Goal: Information Seeking & Learning: Compare options

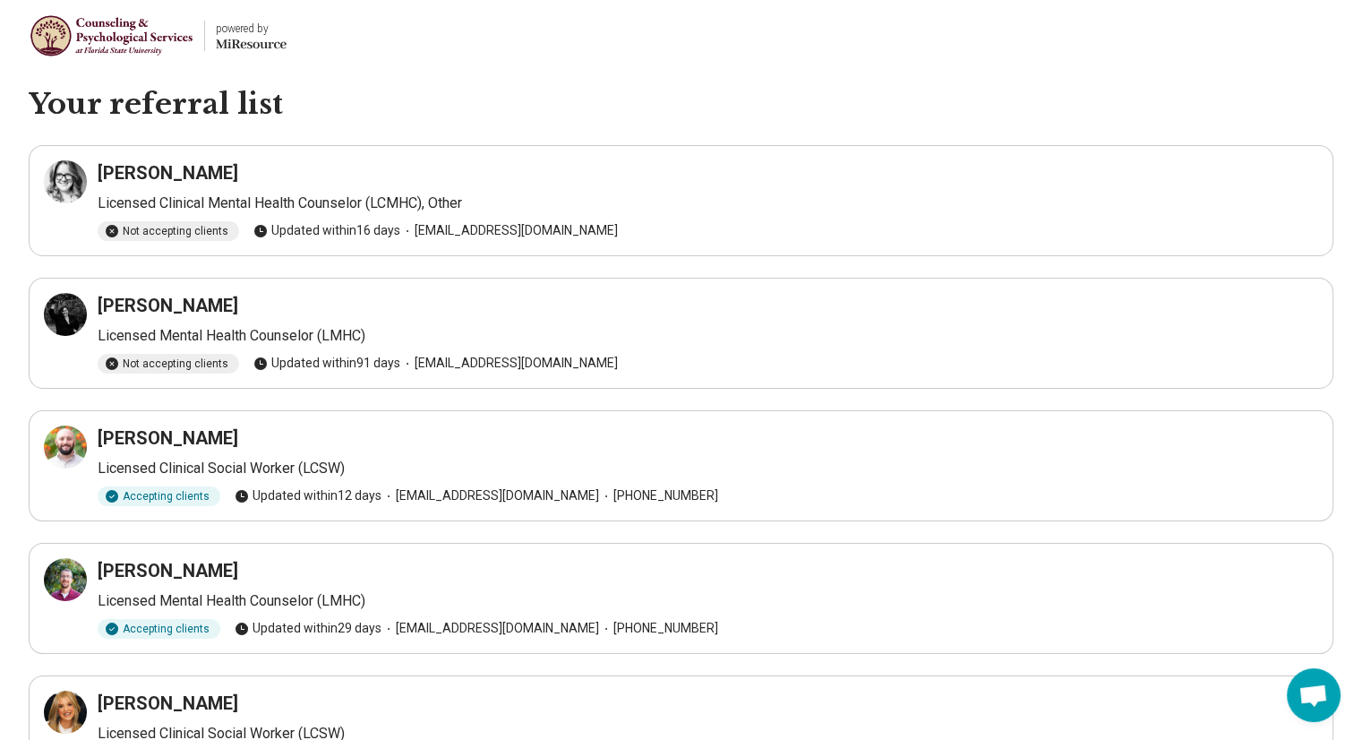
click at [183, 168] on h3 "Chelsea Plotner" at bounding box center [168, 172] width 141 height 25
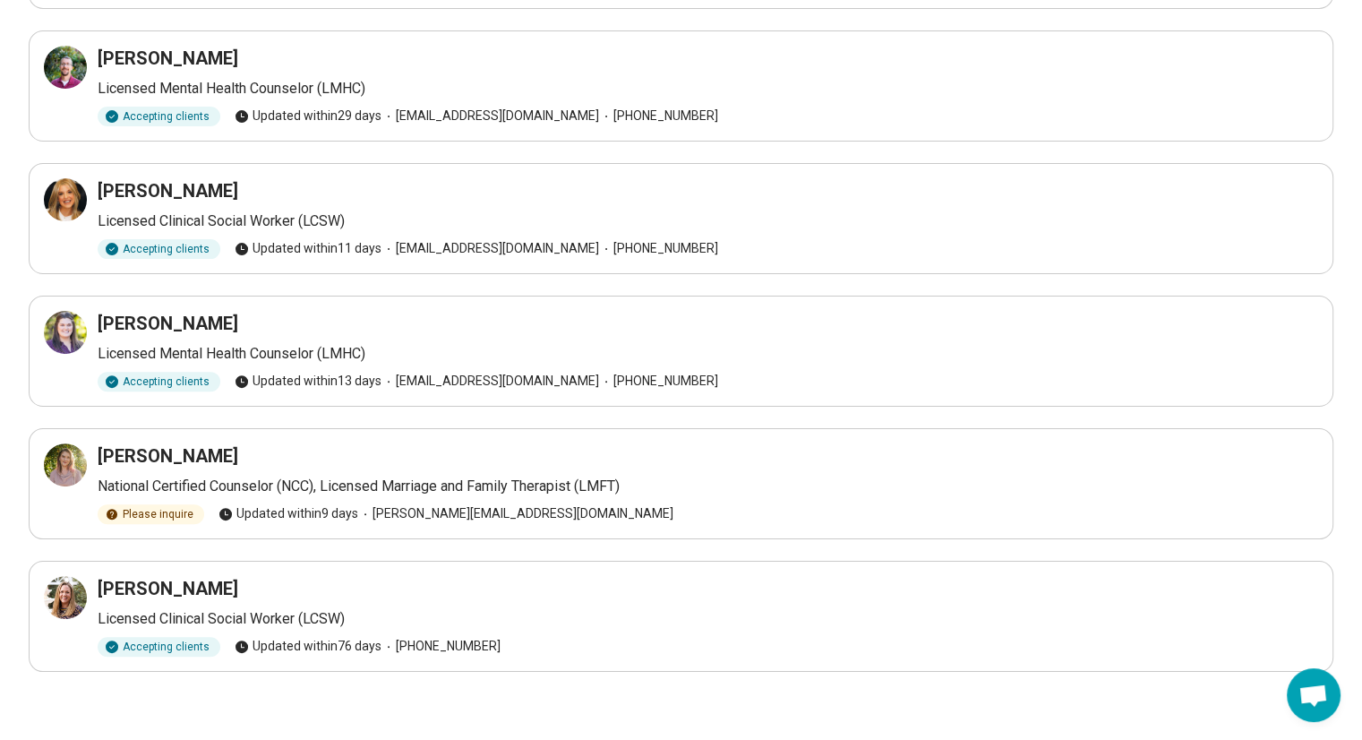
scroll to position [512, 0]
click at [51, 590] on div at bounding box center [65, 597] width 43 height 43
click at [71, 454] on icon at bounding box center [65, 464] width 21 height 21
click at [73, 326] on icon at bounding box center [70, 326] width 5 height 5
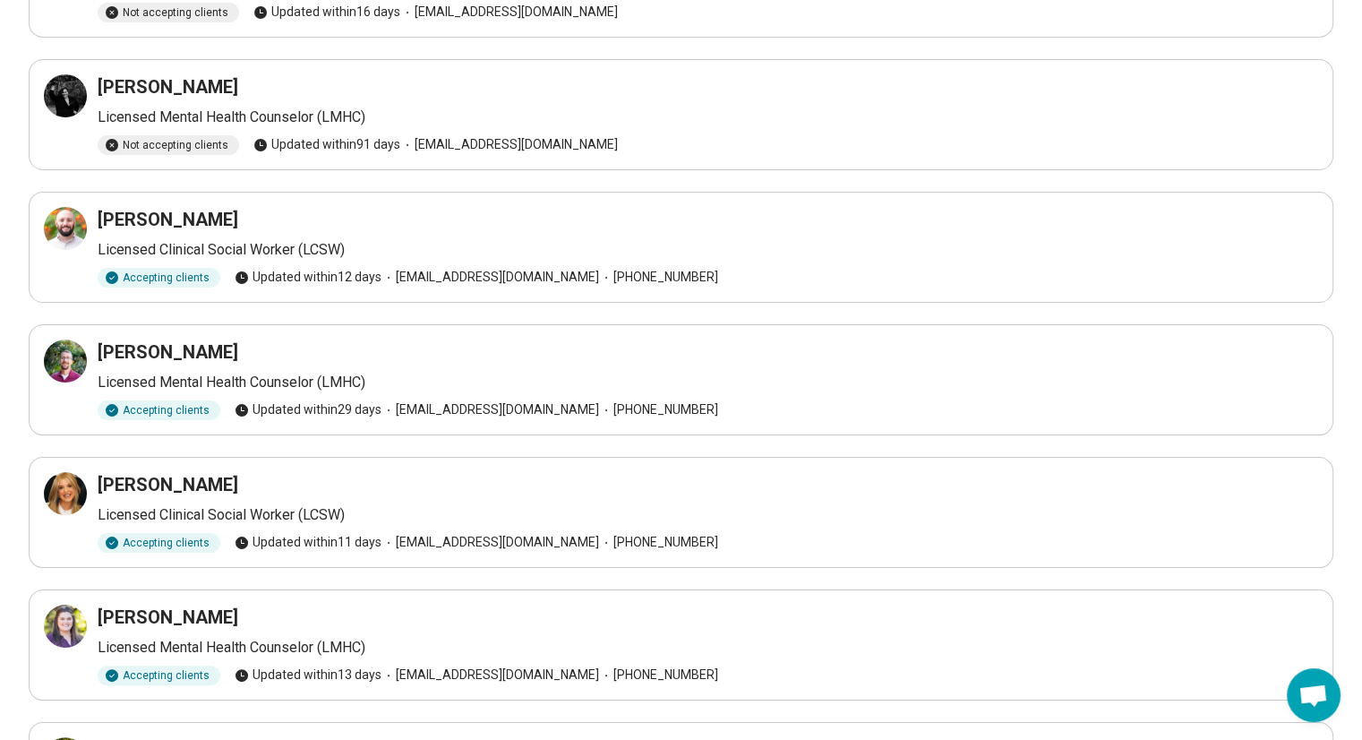
scroll to position [205, 0]
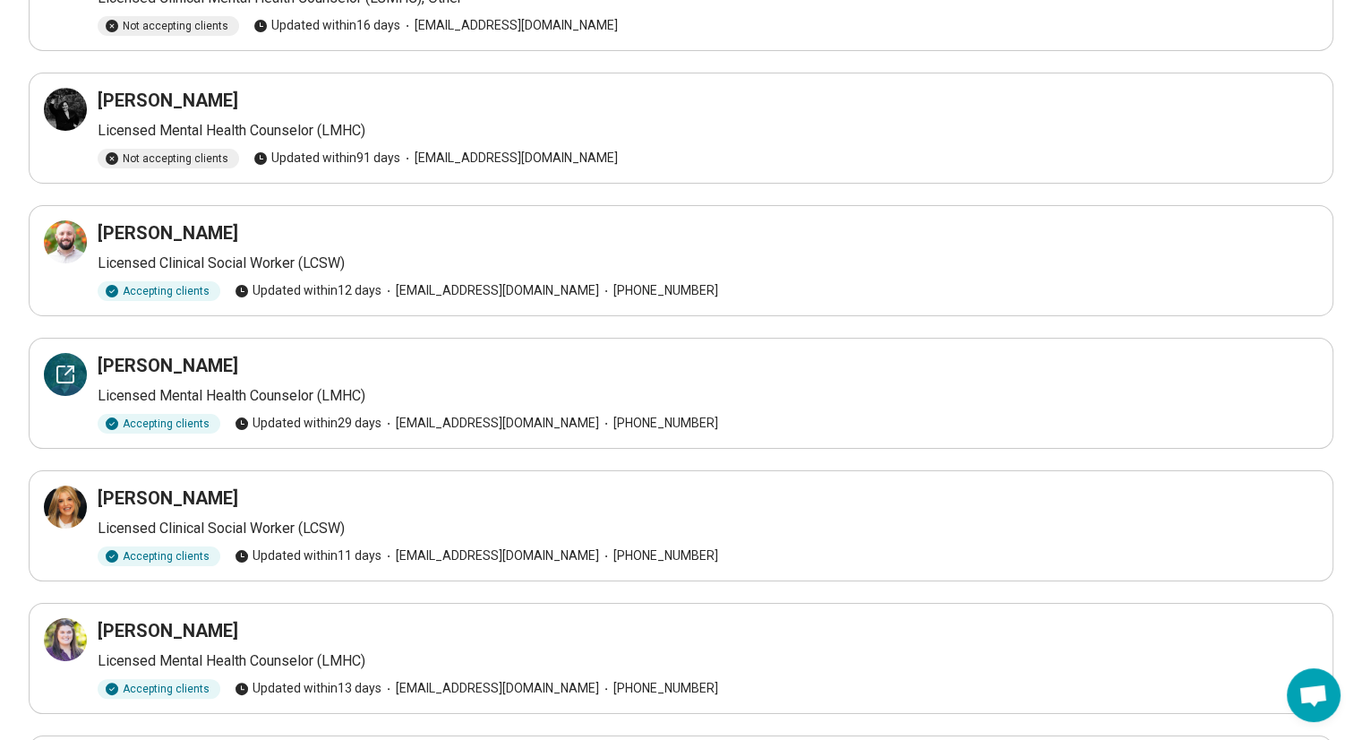
click at [72, 381] on icon at bounding box center [65, 374] width 21 height 21
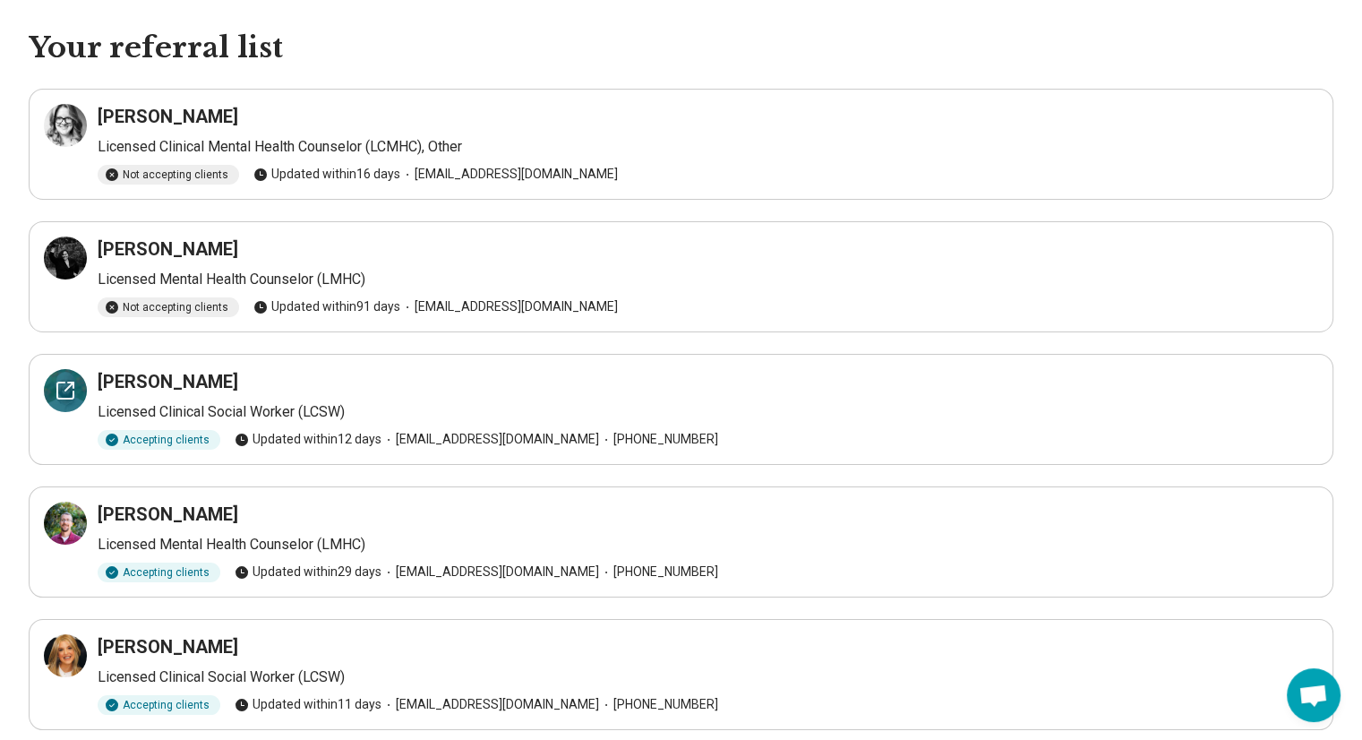
scroll to position [64, 0]
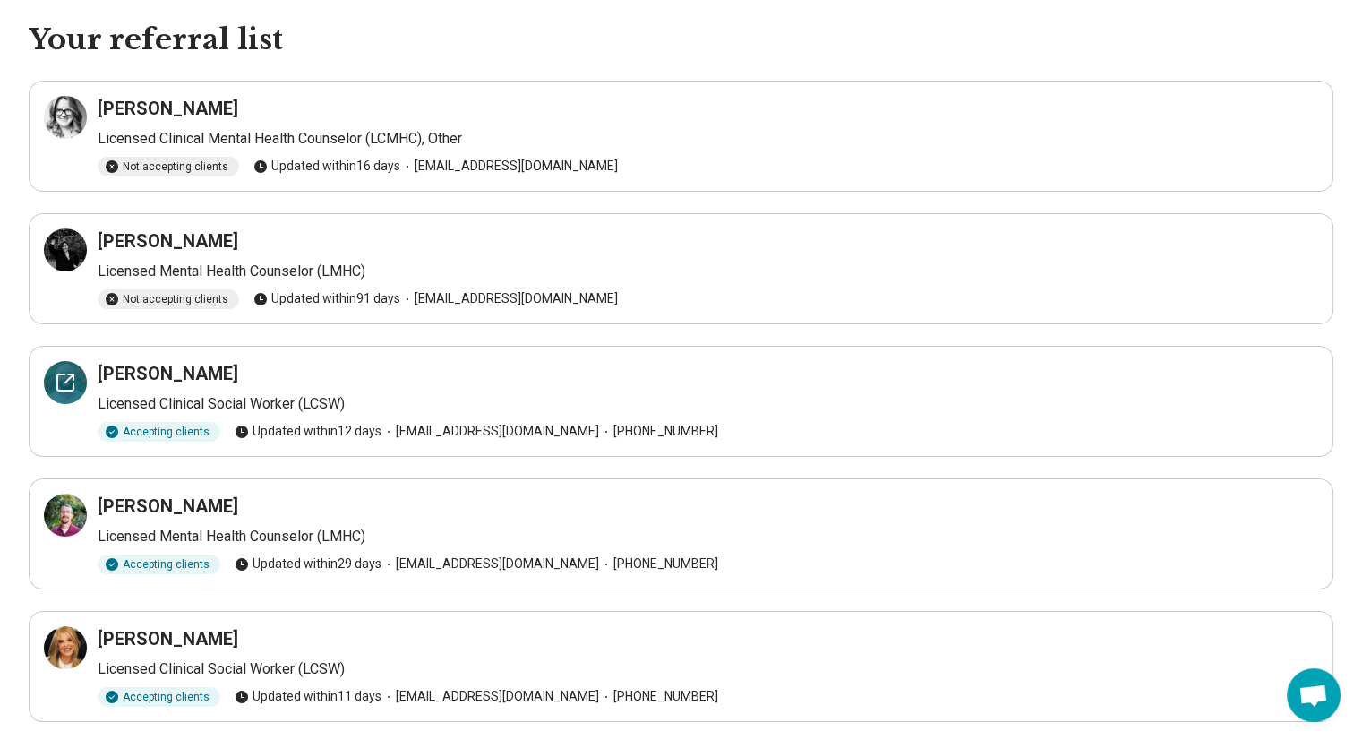
click at [67, 389] on icon at bounding box center [65, 382] width 16 height 16
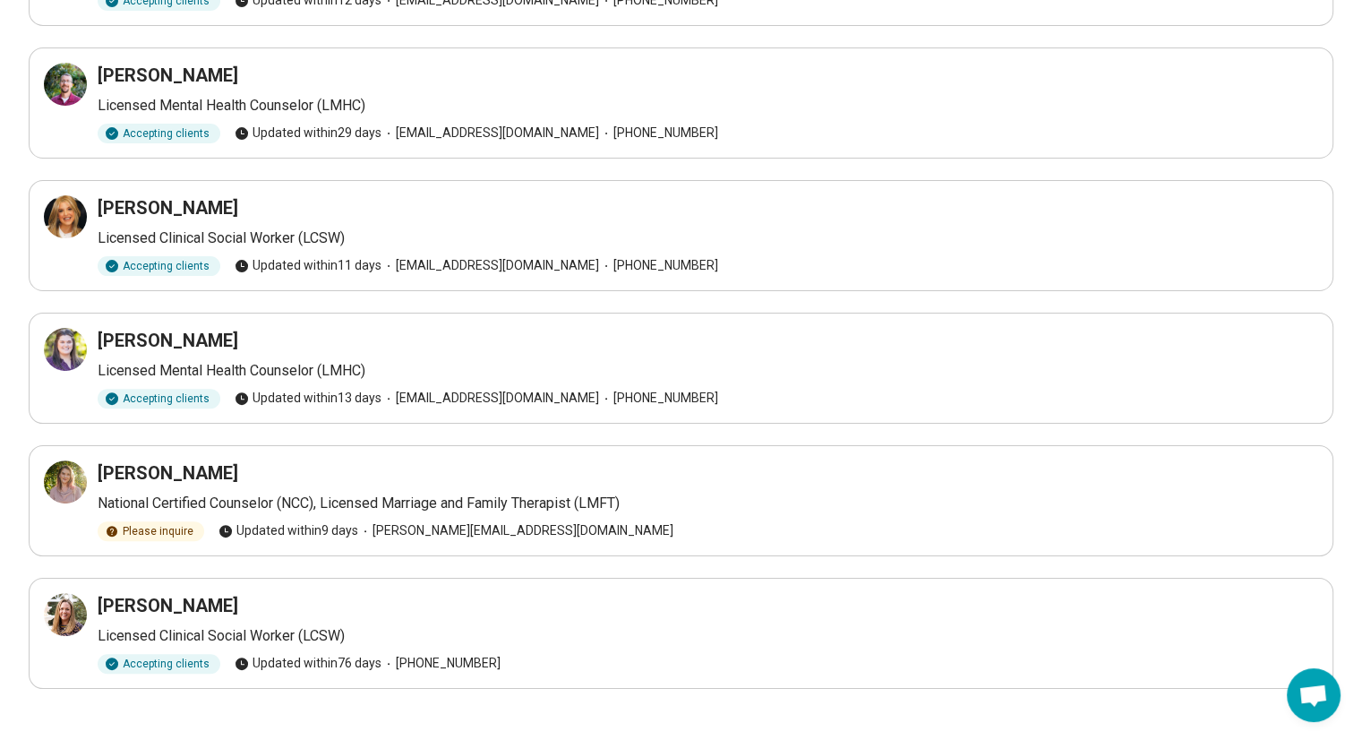
scroll to position [494, 0]
click at [59, 345] on icon at bounding box center [65, 349] width 21 height 21
click at [89, 609] on div "Cynthia Whitaker Licensed Clinical Social Worker (LCSW) Accepting clients Updat…" at bounding box center [681, 634] width 1274 height 81
click at [49, 603] on div at bounding box center [65, 615] width 43 height 43
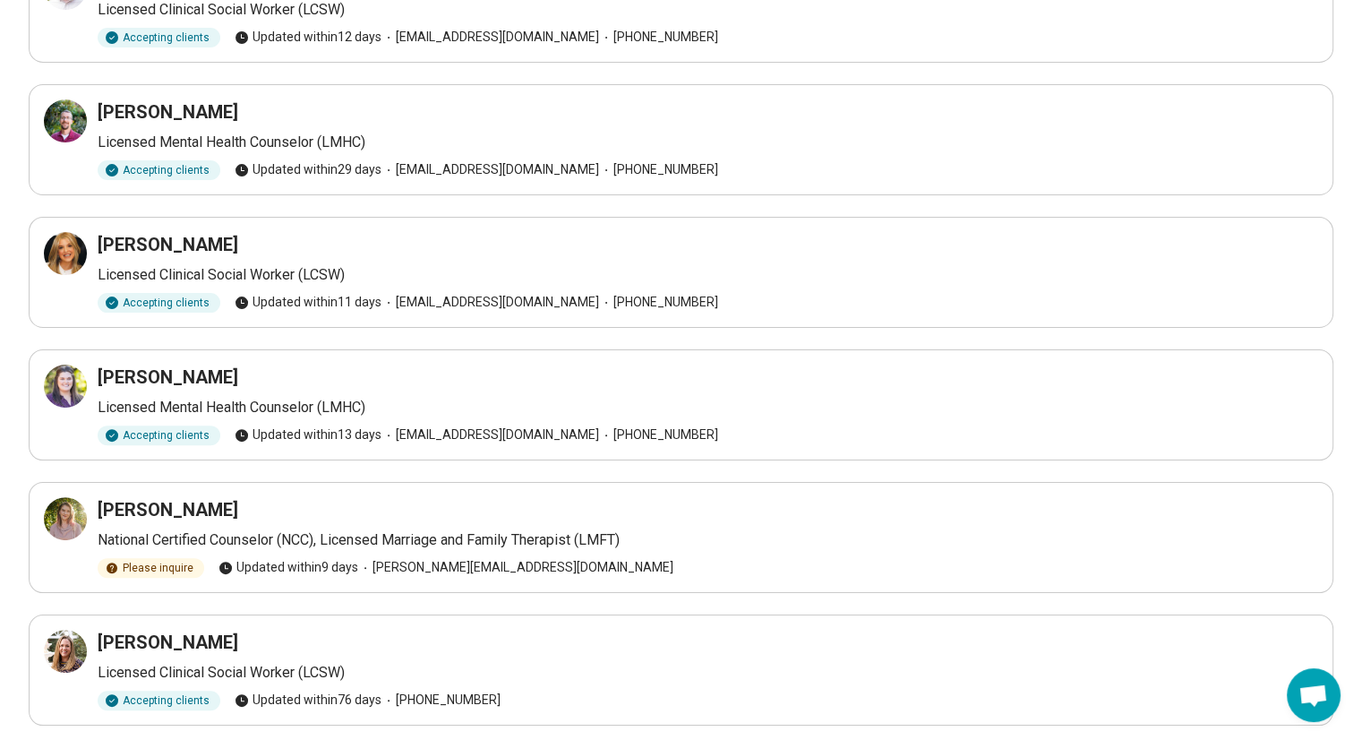
scroll to position [512, 0]
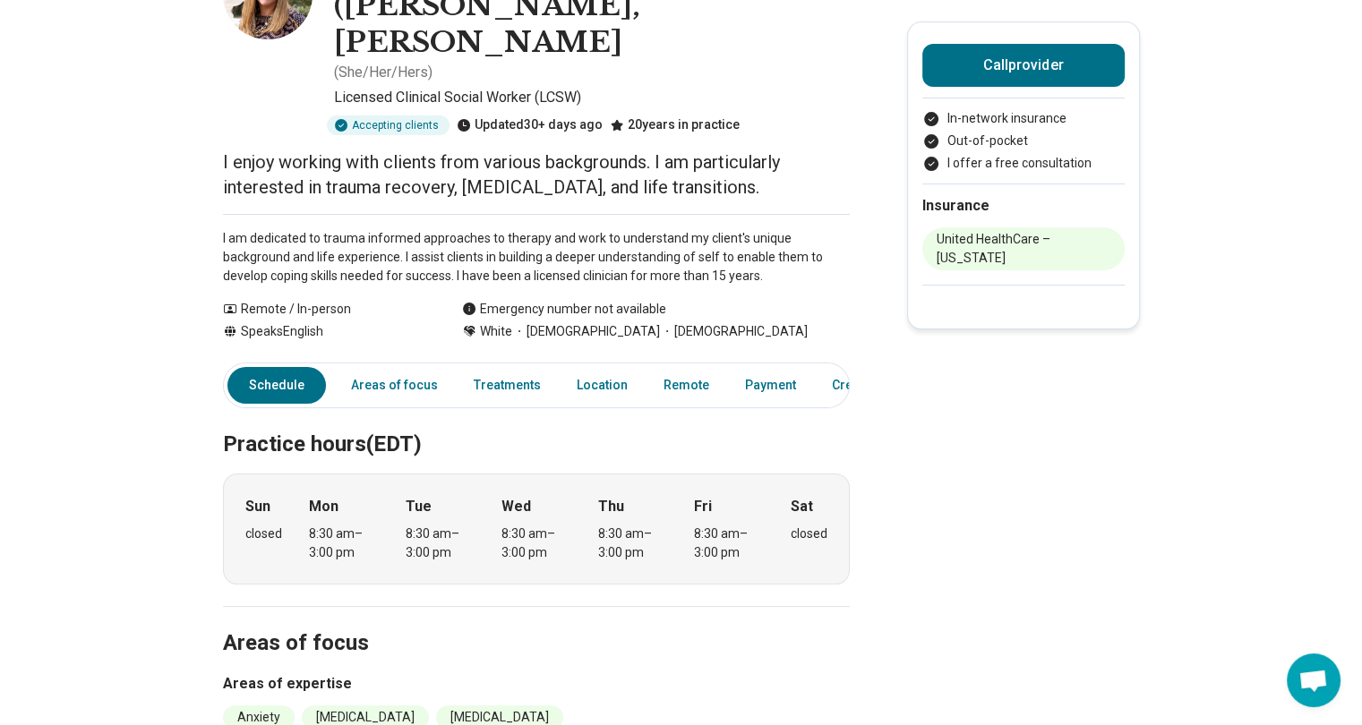
scroll to position [0, 13]
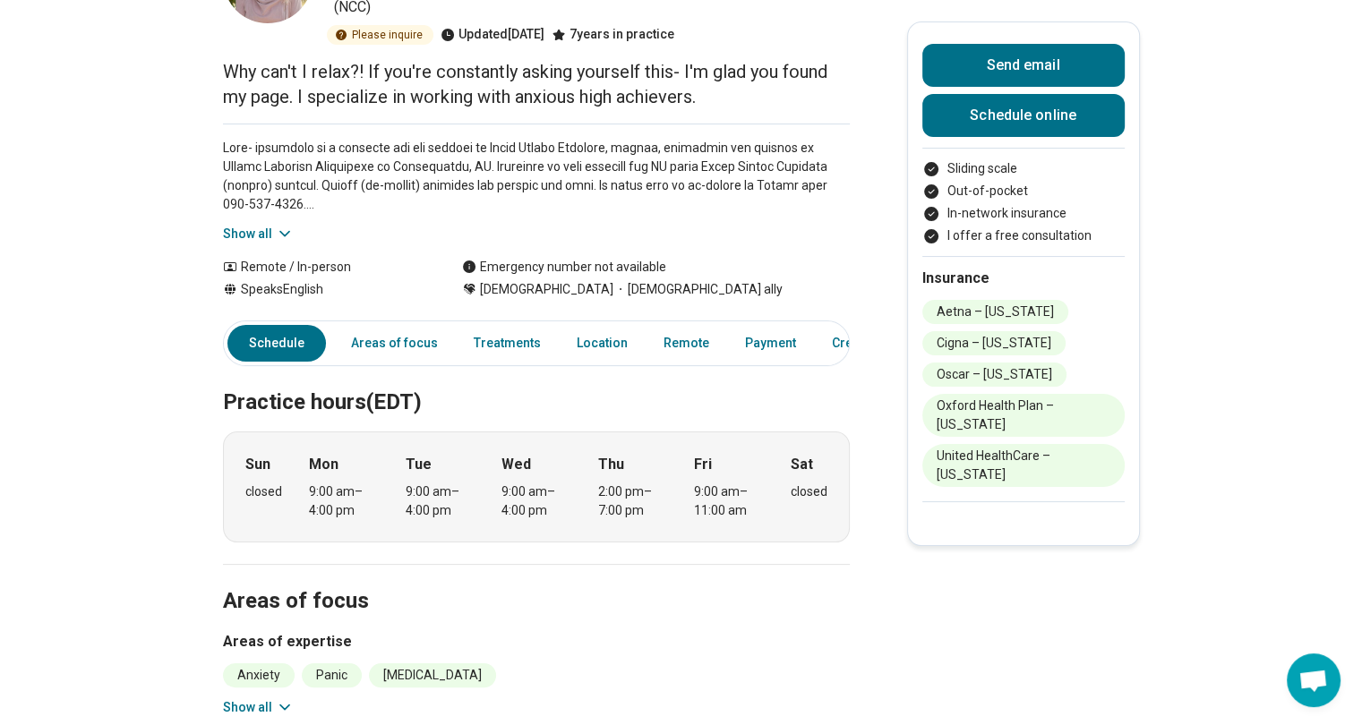
scroll to position [0, 13]
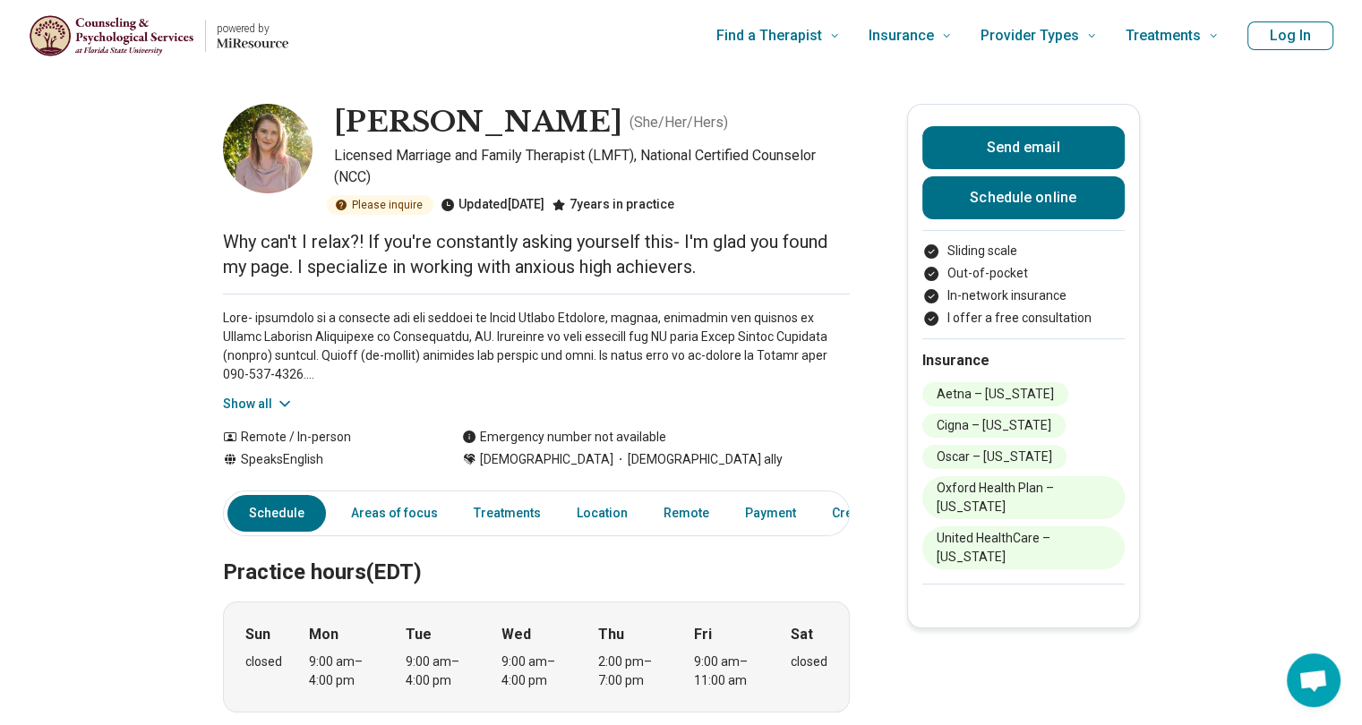
click at [254, 389] on div "Show all" at bounding box center [536, 354] width 627 height 120
click at [252, 392] on div "Show all" at bounding box center [536, 354] width 627 height 120
click at [253, 405] on button "Show all" at bounding box center [258, 404] width 71 height 19
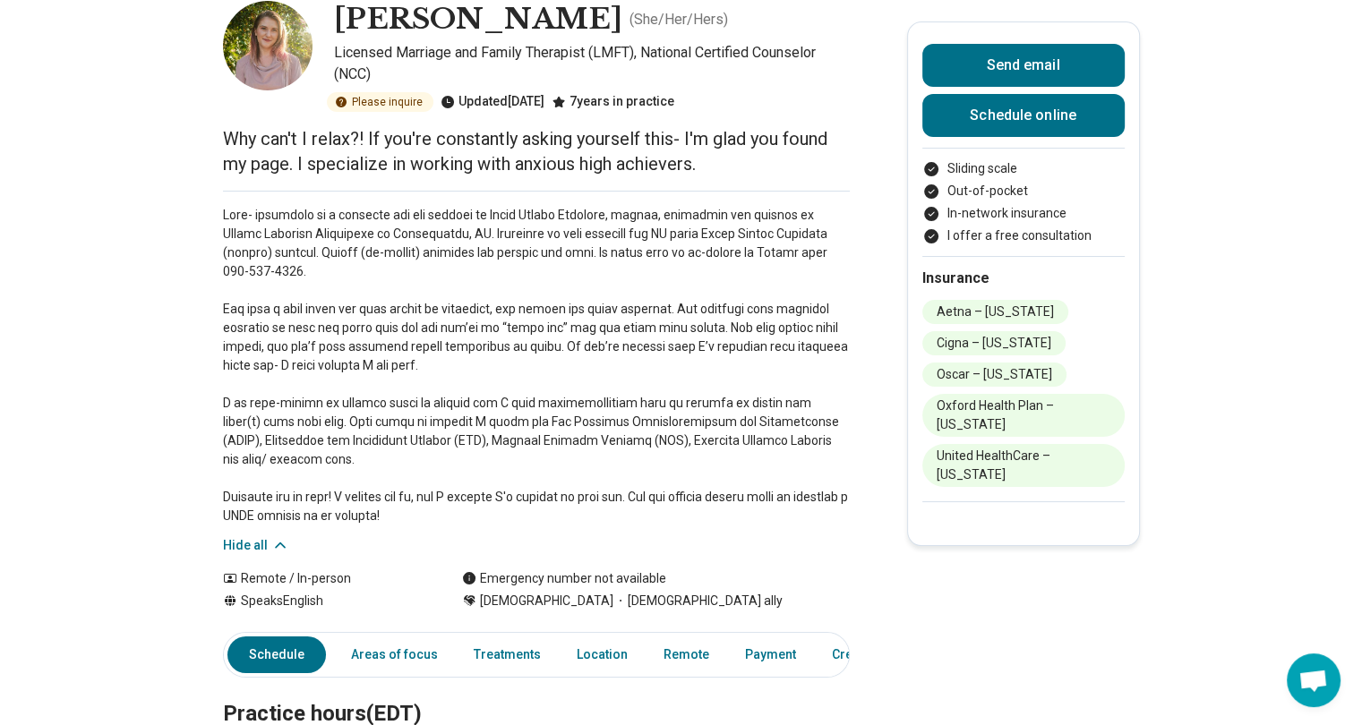
scroll to position [0, 7]
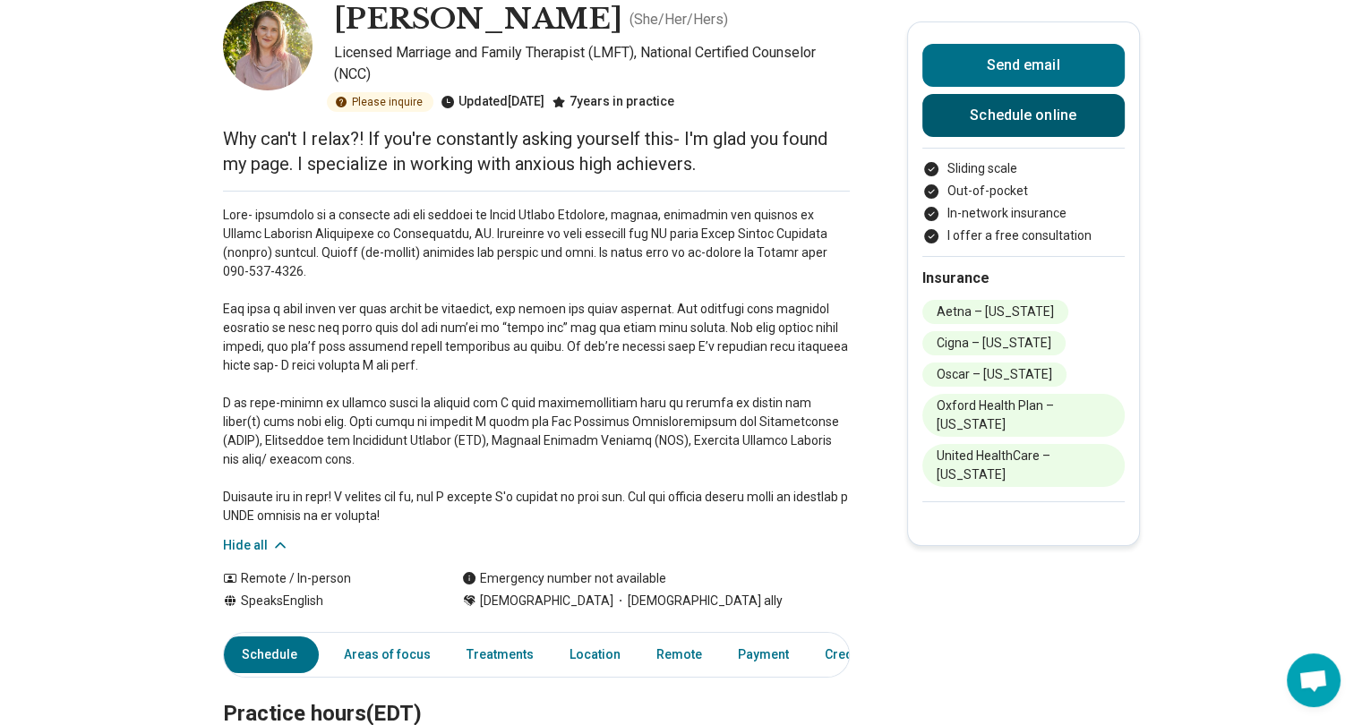
click at [970, 102] on link "Schedule online" at bounding box center [1023, 115] width 202 height 43
click at [354, 663] on link "Areas of focus" at bounding box center [387, 655] width 108 height 37
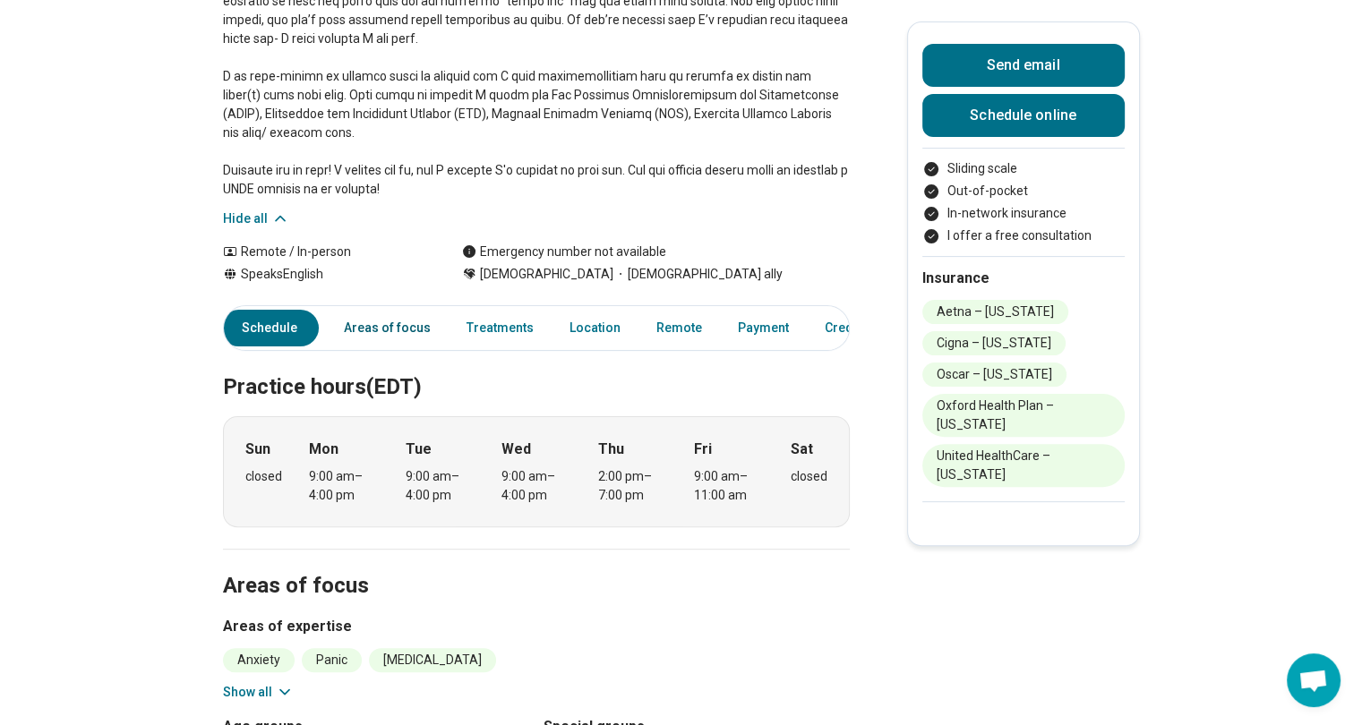
scroll to position [376, 13]
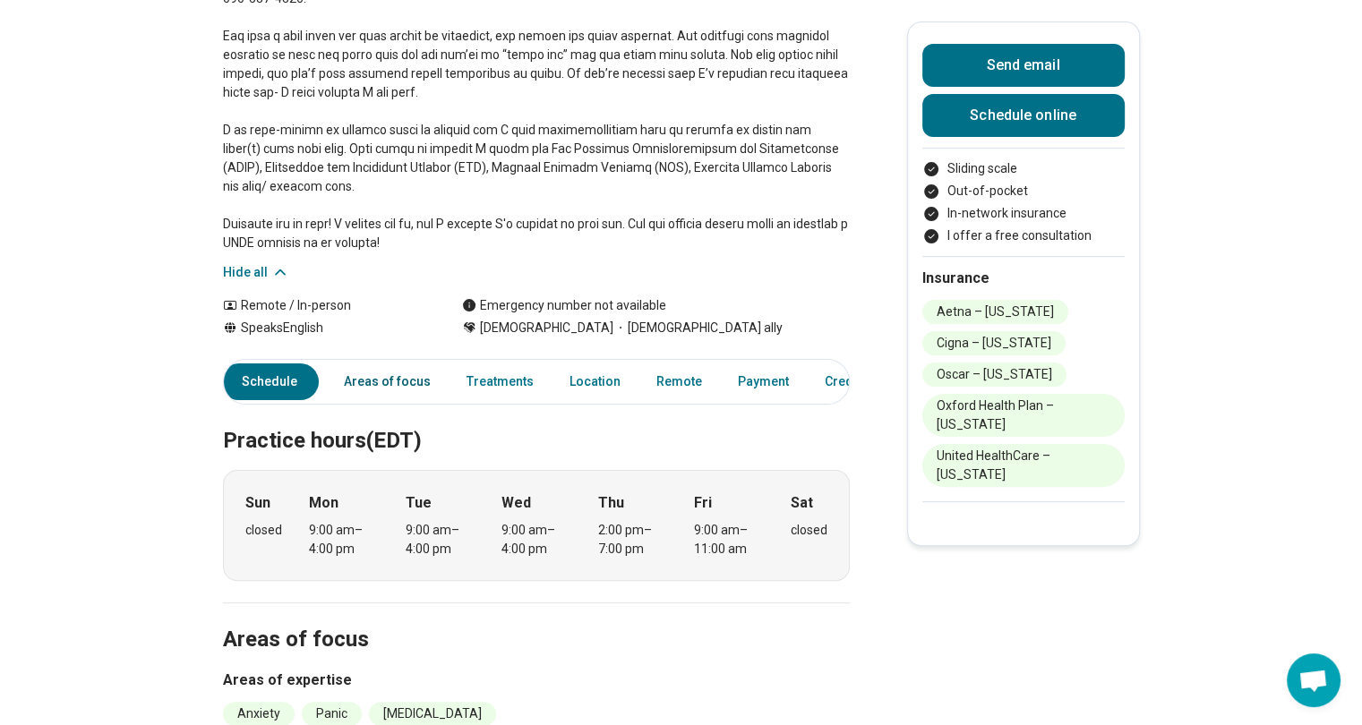
click at [377, 398] on link "Areas of focus" at bounding box center [387, 382] width 108 height 37
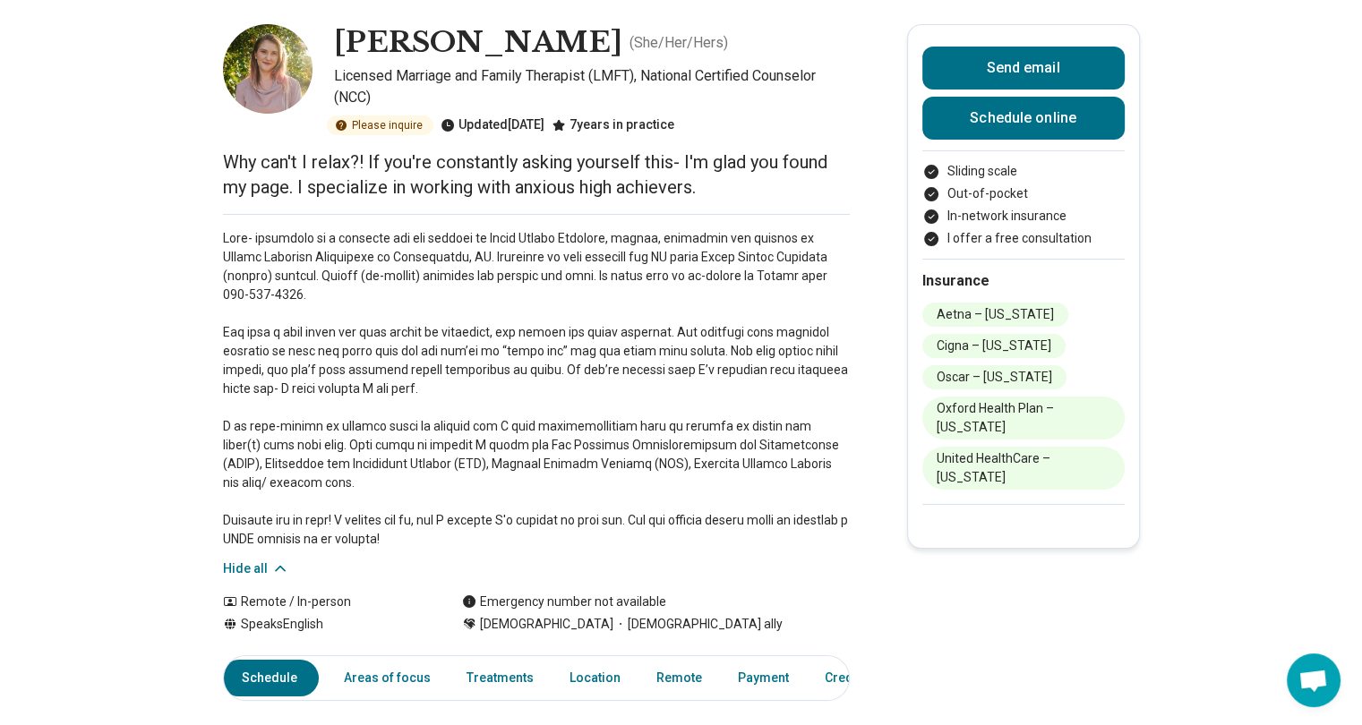
scroll to position [0, 13]
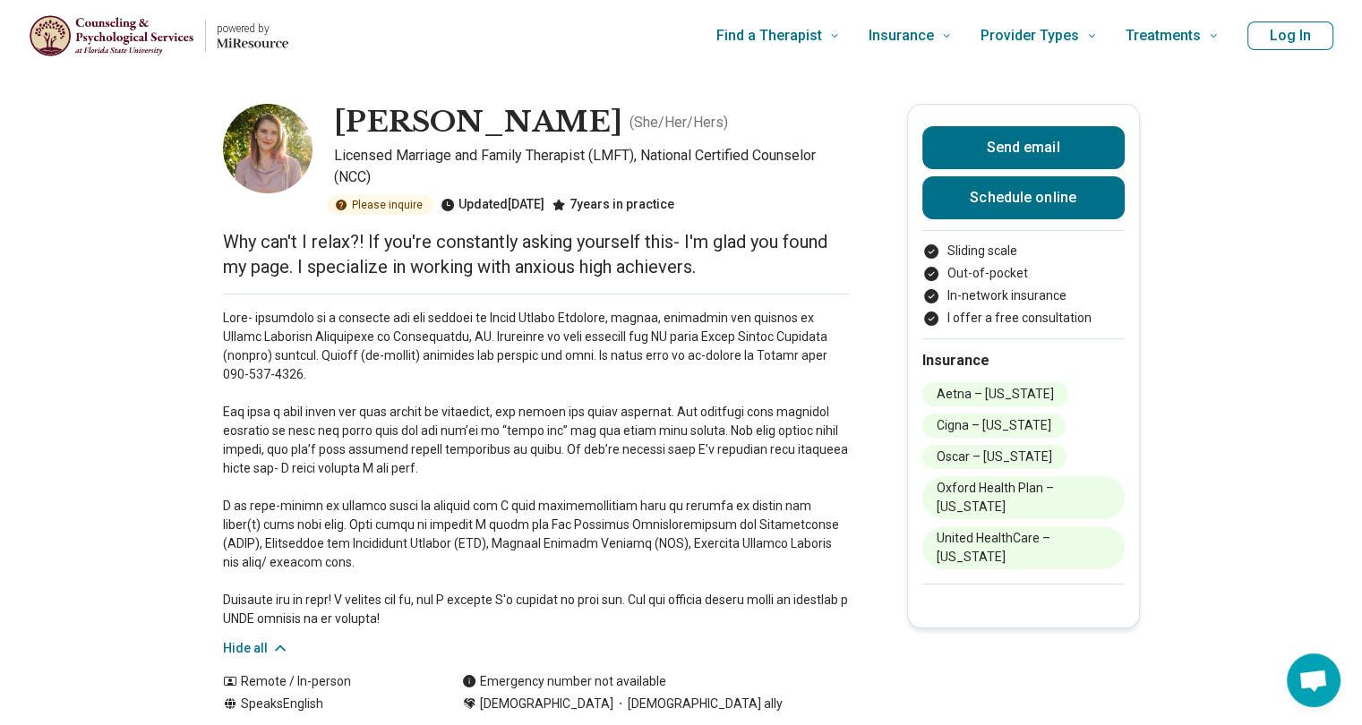
click at [953, 219] on div "Send email Schedule online" at bounding box center [1023, 178] width 202 height 104
click at [938, 201] on link "Schedule online" at bounding box center [1023, 197] width 202 height 43
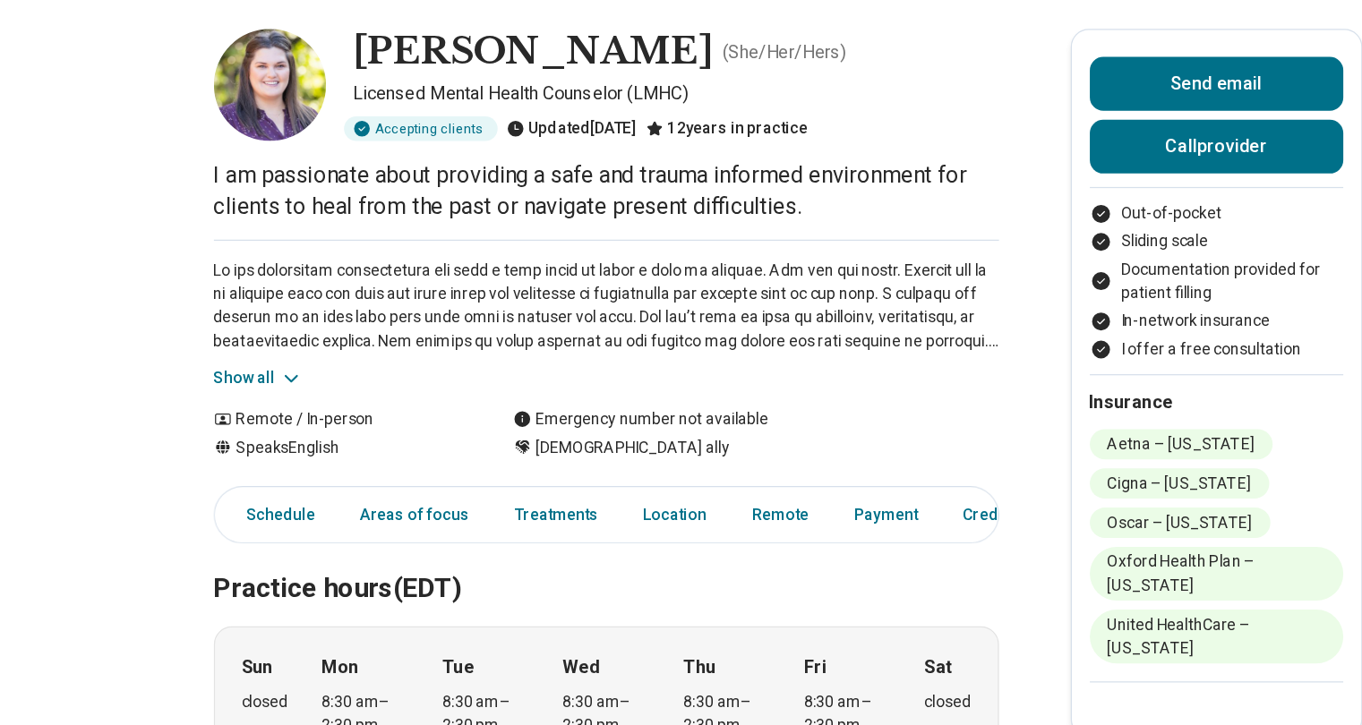
scroll to position [0, 10]
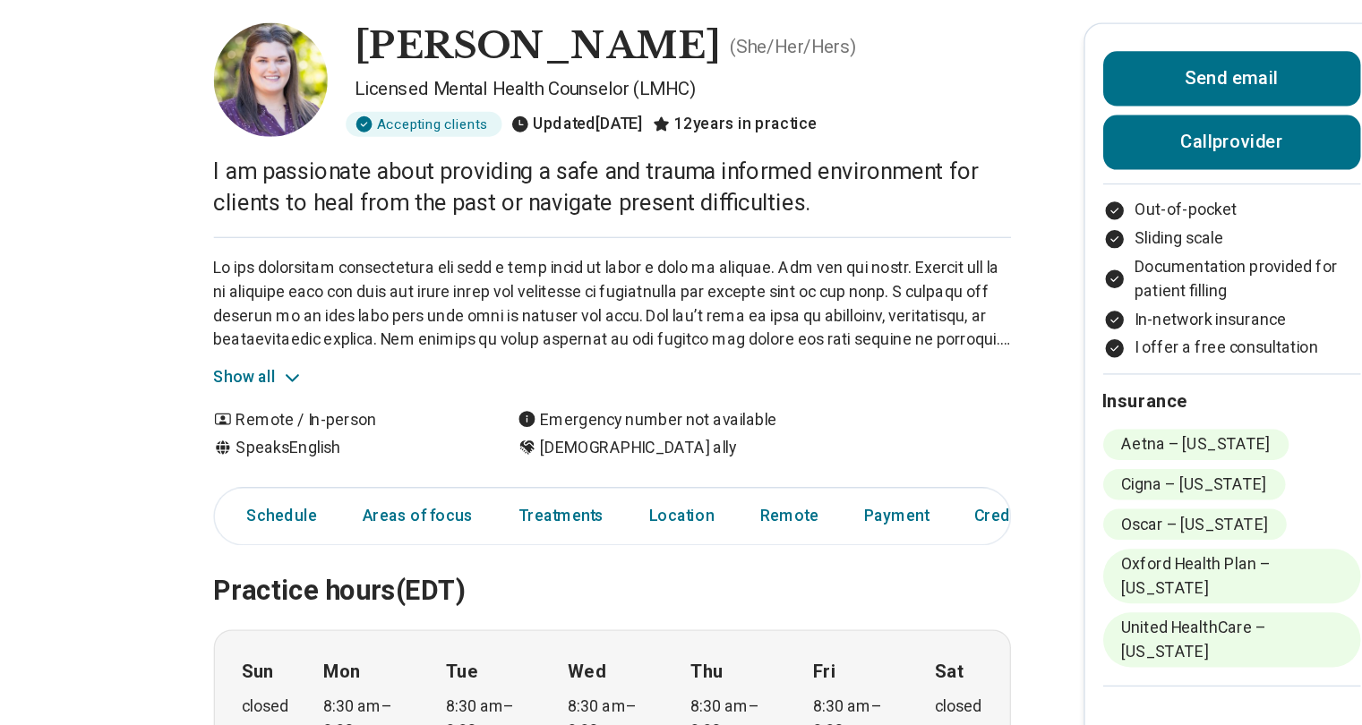
click at [265, 381] on button "Show all" at bounding box center [258, 382] width 71 height 19
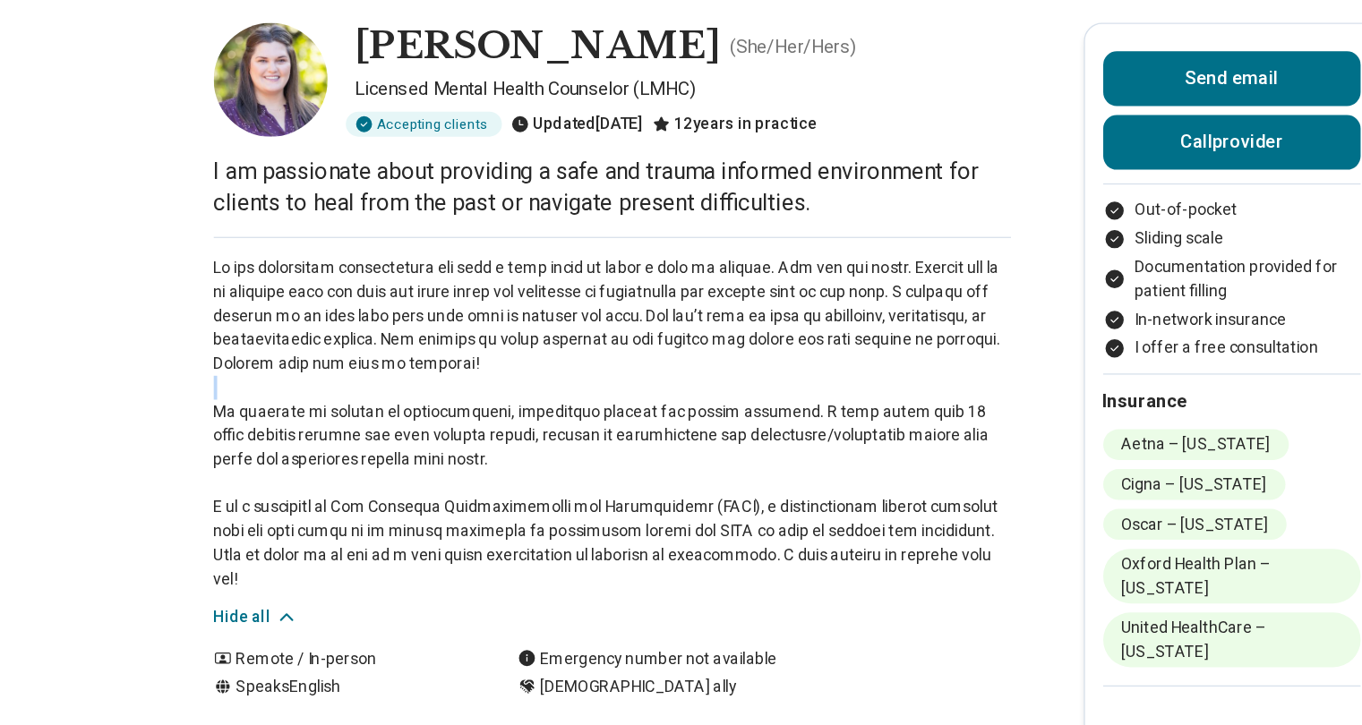
drag, startPoint x: 265, startPoint y: 381, endPoint x: 256, endPoint y: 390, distance: 12.7
click at [256, 390] on p at bounding box center [536, 418] width 627 height 263
click at [256, 412] on p at bounding box center [536, 418] width 627 height 263
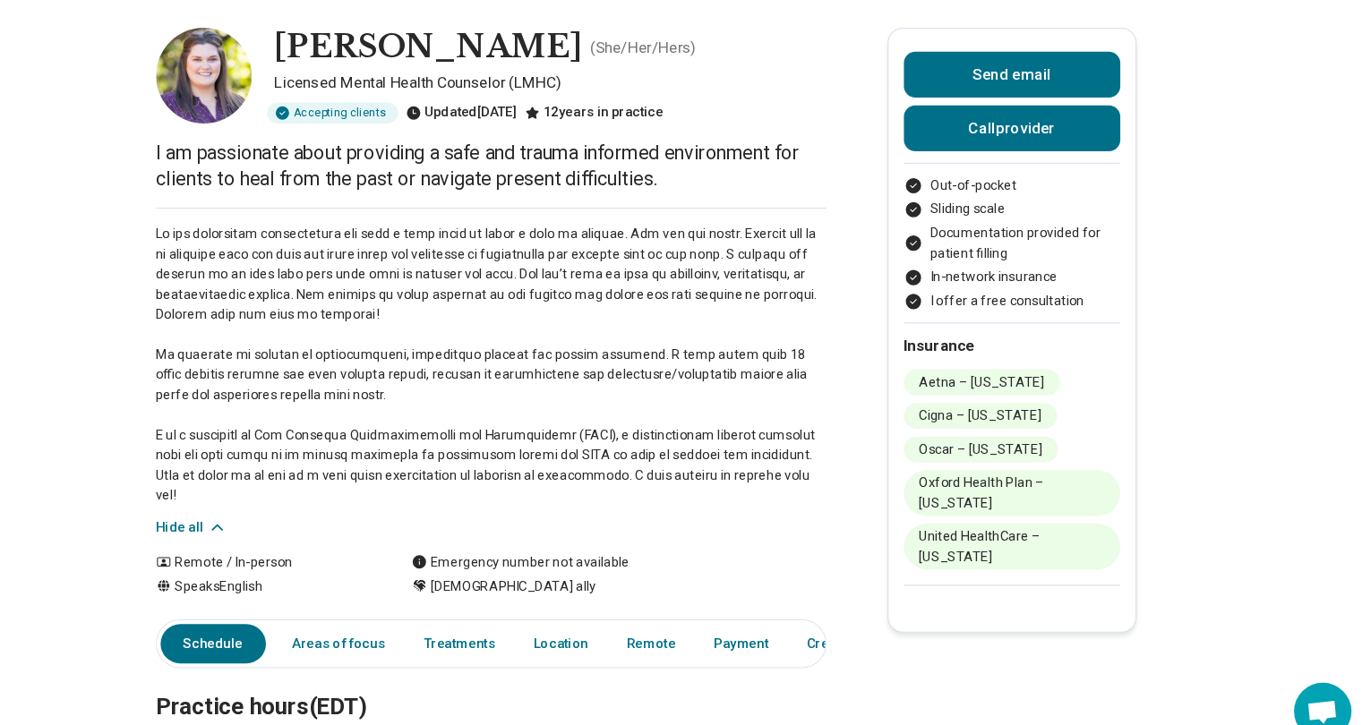
scroll to position [63, 10]
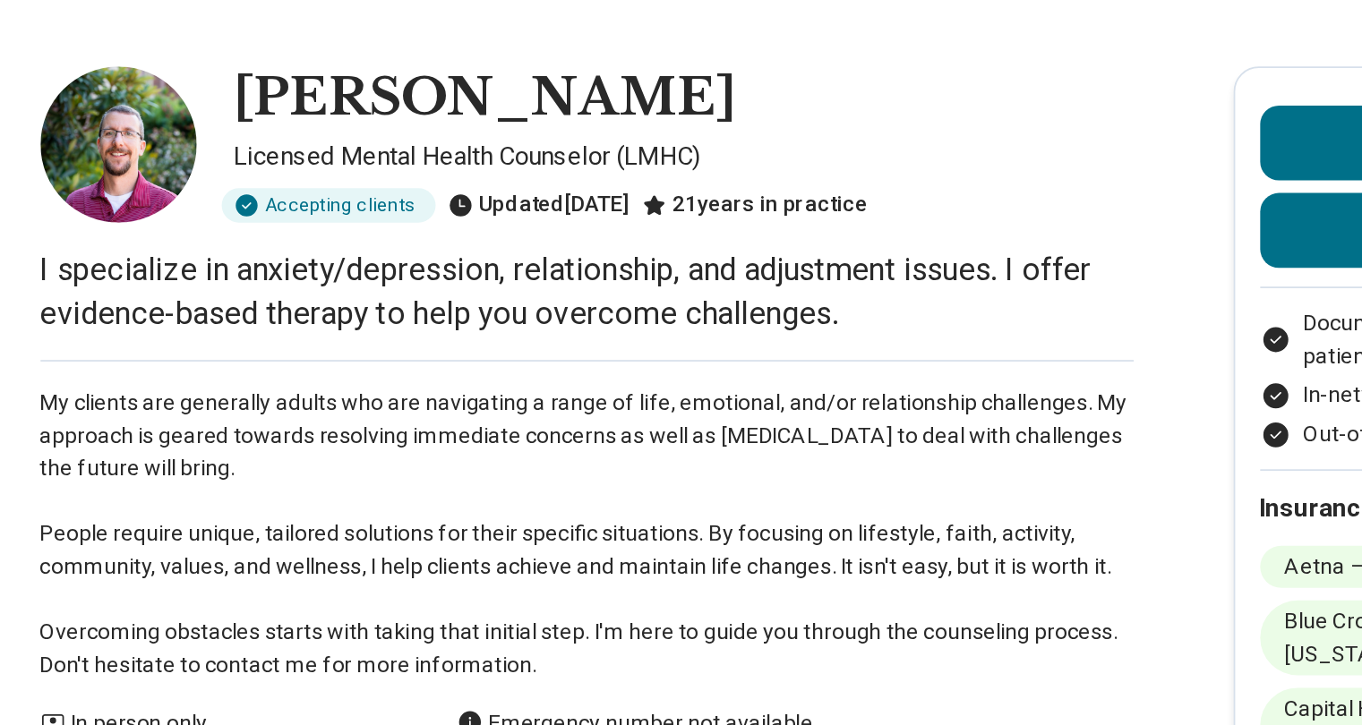
scroll to position [0, 13]
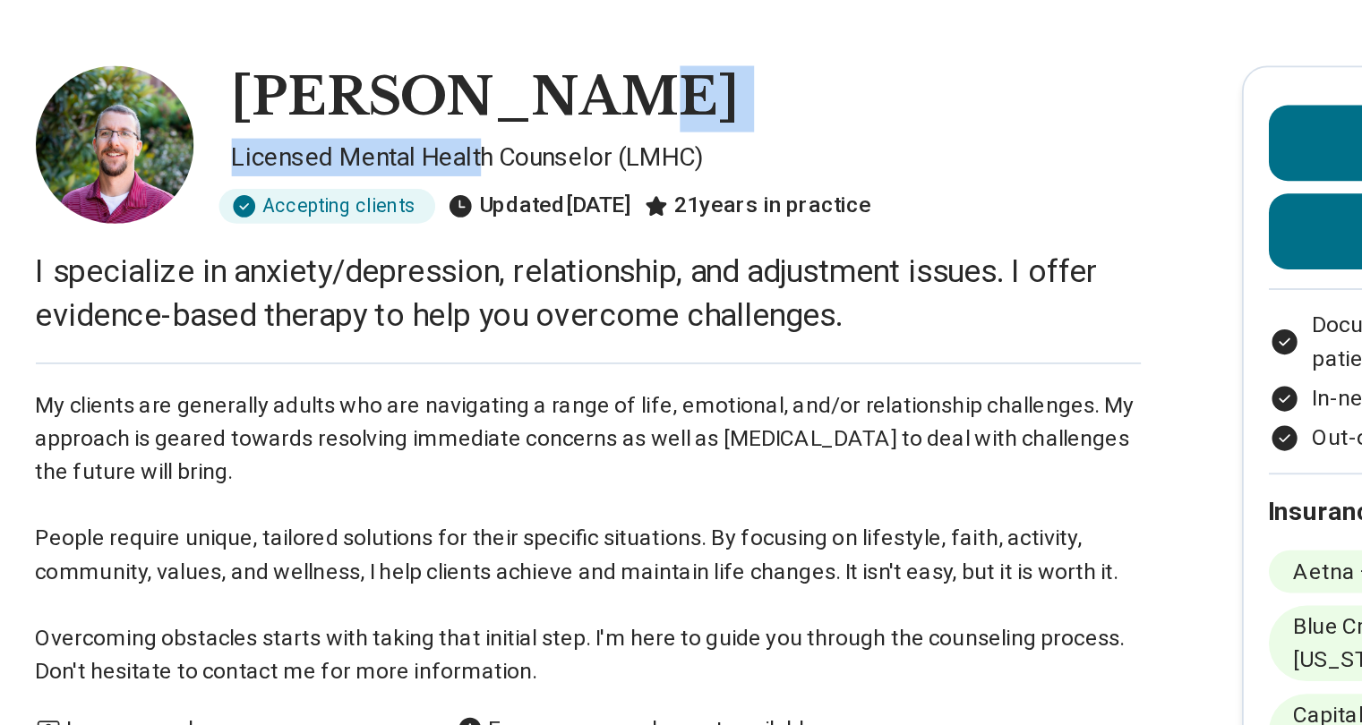
drag, startPoint x: 469, startPoint y: 155, endPoint x: 515, endPoint y: 132, distance: 51.3
click at [515, 132] on div "Kevin Winship Licensed Mental Health Counselor (LMHC) Accepting clients Updated…" at bounding box center [536, 149] width 627 height 90
click at [560, 128] on div "Kevin Winship" at bounding box center [592, 123] width 516 height 38
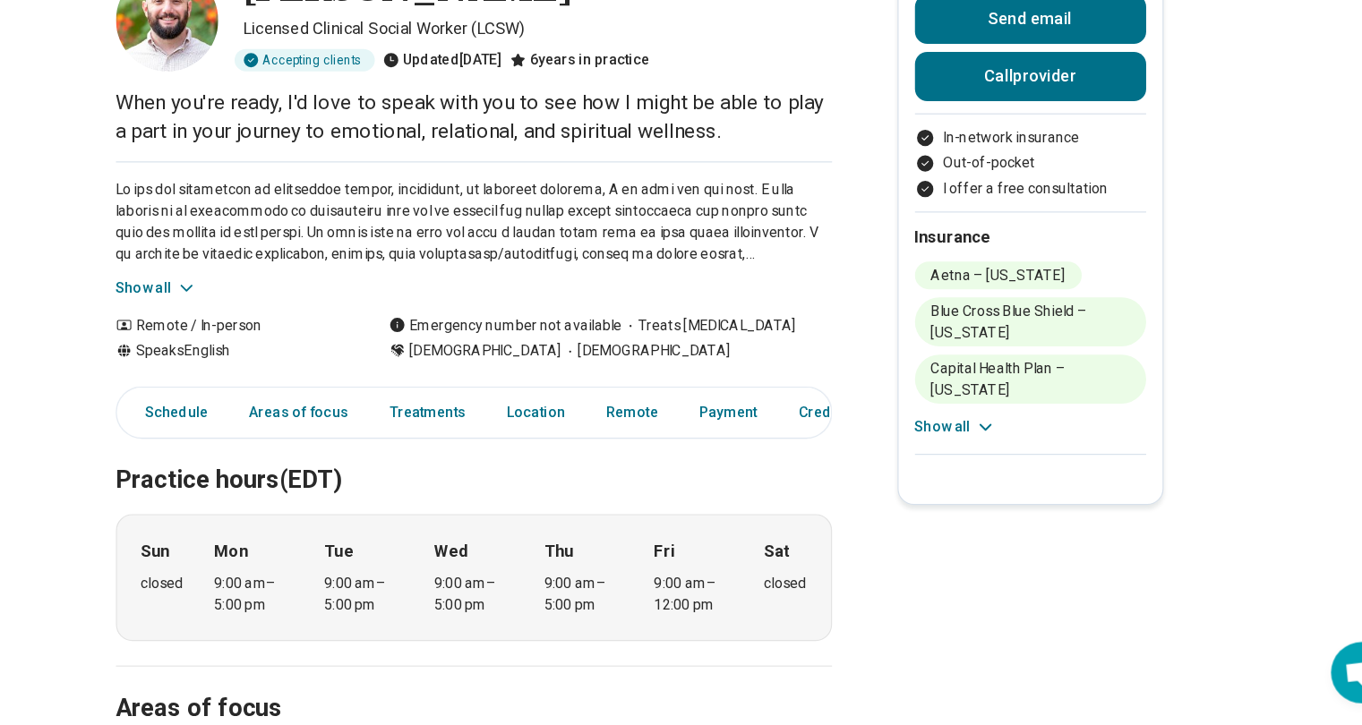
scroll to position [51, 0]
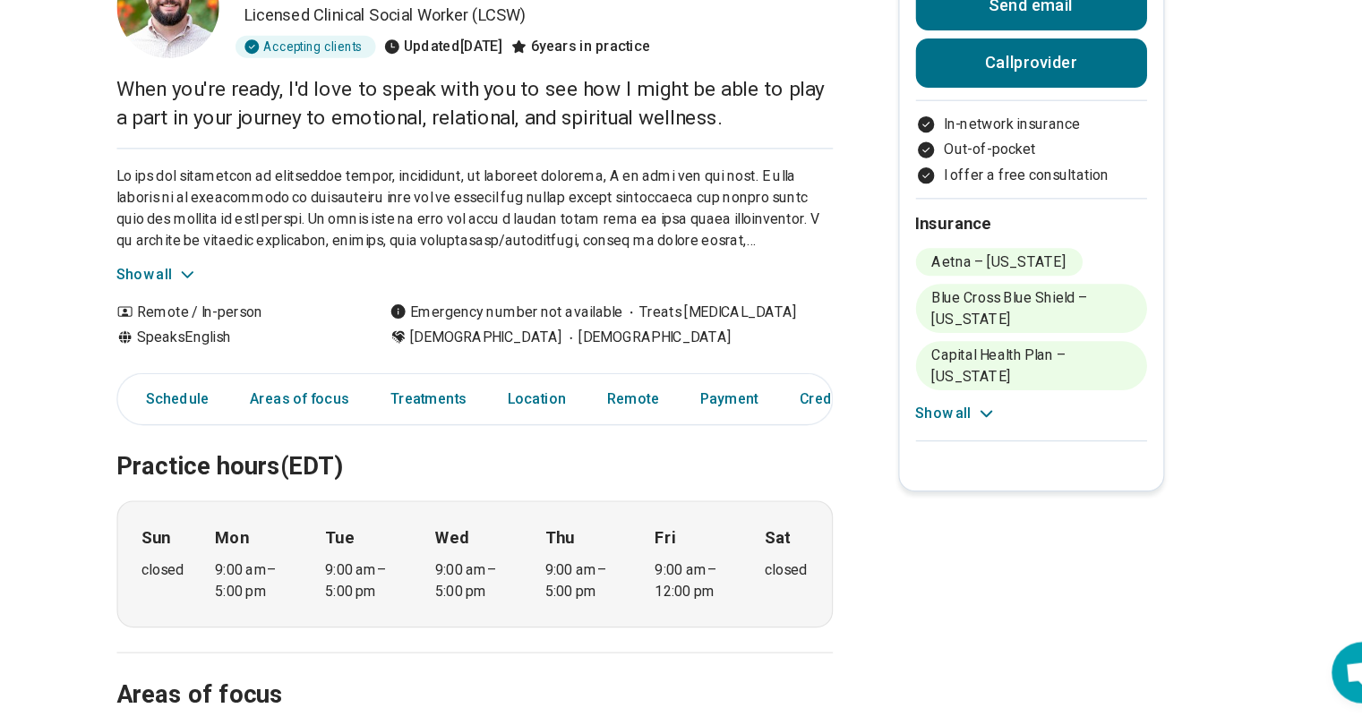
click at [244, 325] on button "Show all" at bounding box center [258, 331] width 71 height 19
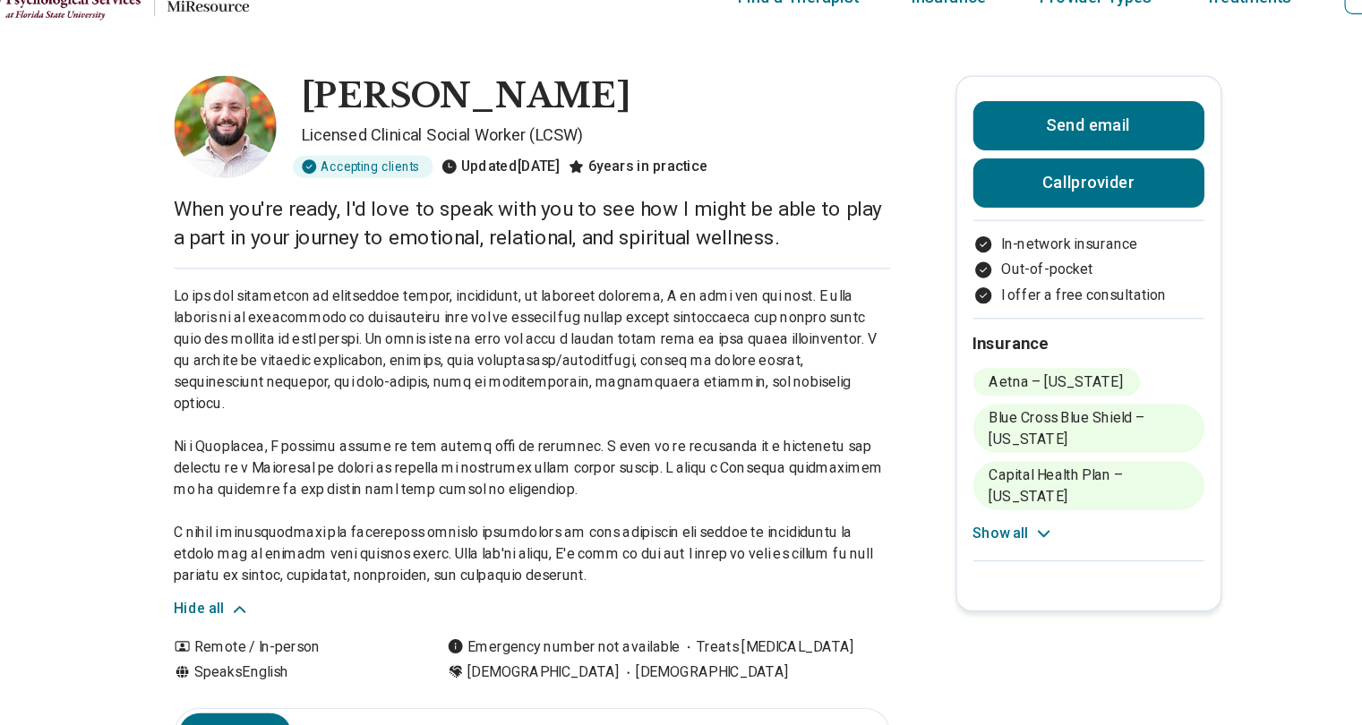
scroll to position [34, 0]
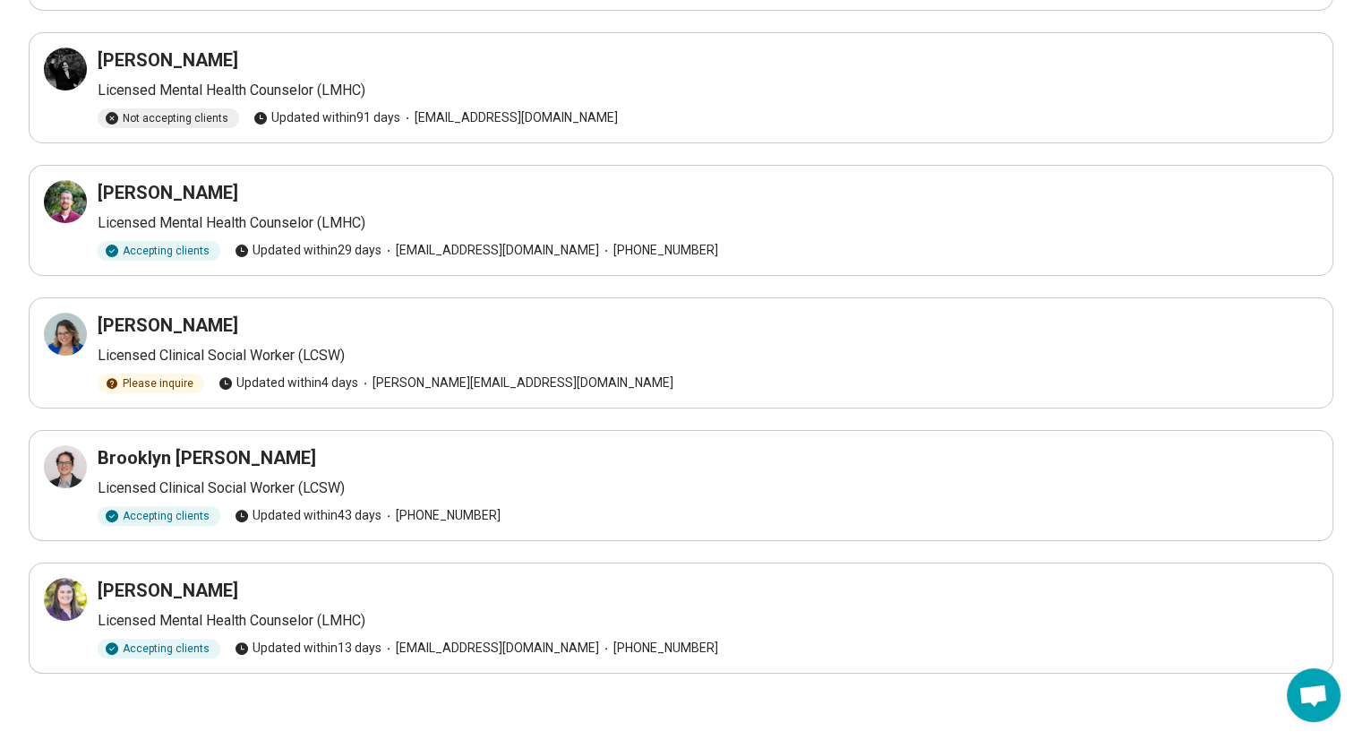
scroll to position [512, 0]
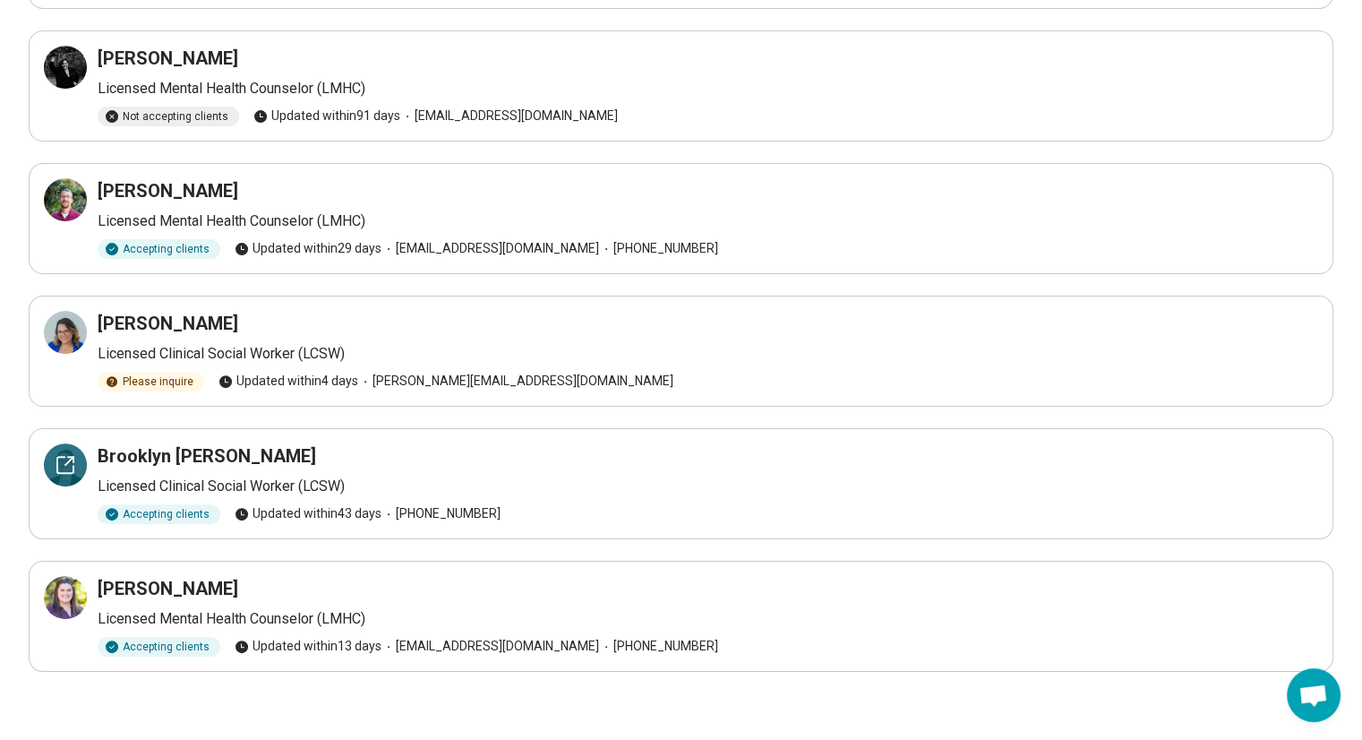
click at [75, 456] on icon at bounding box center [65, 464] width 21 height 21
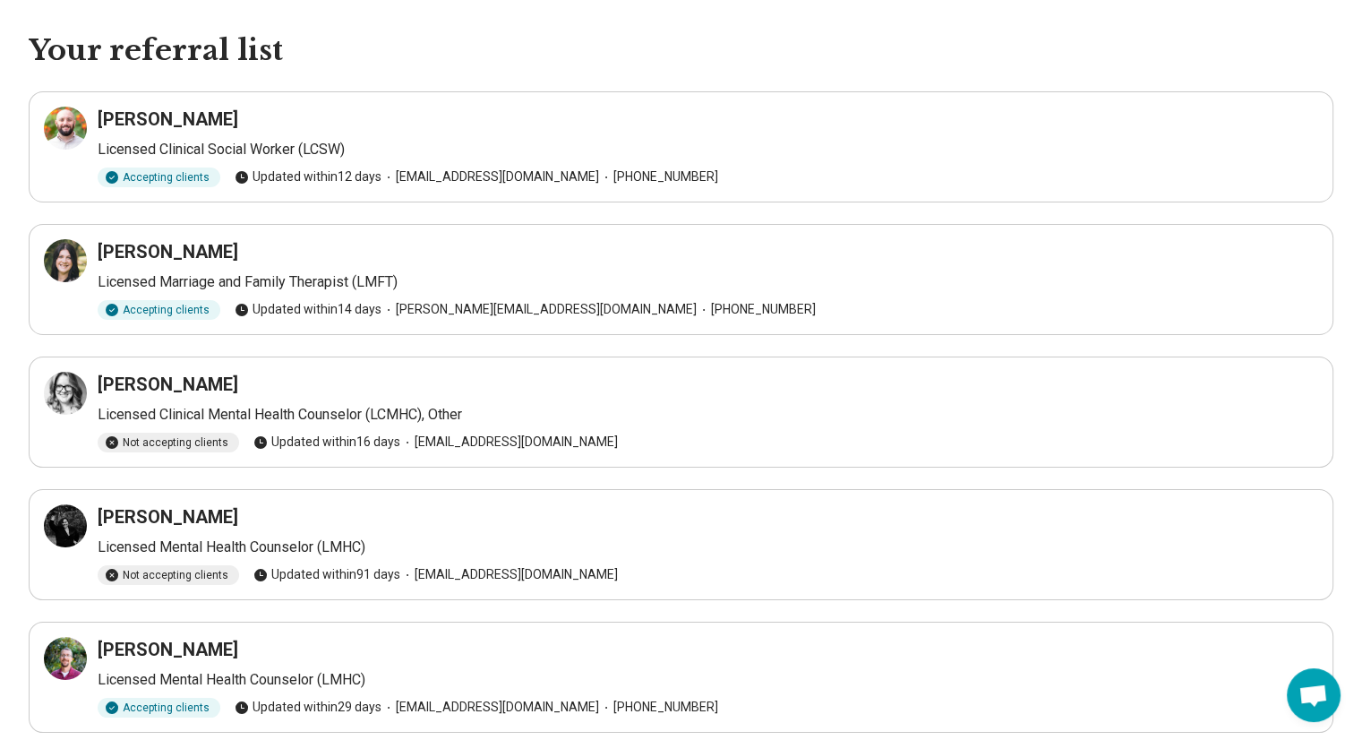
scroll to position [0, 0]
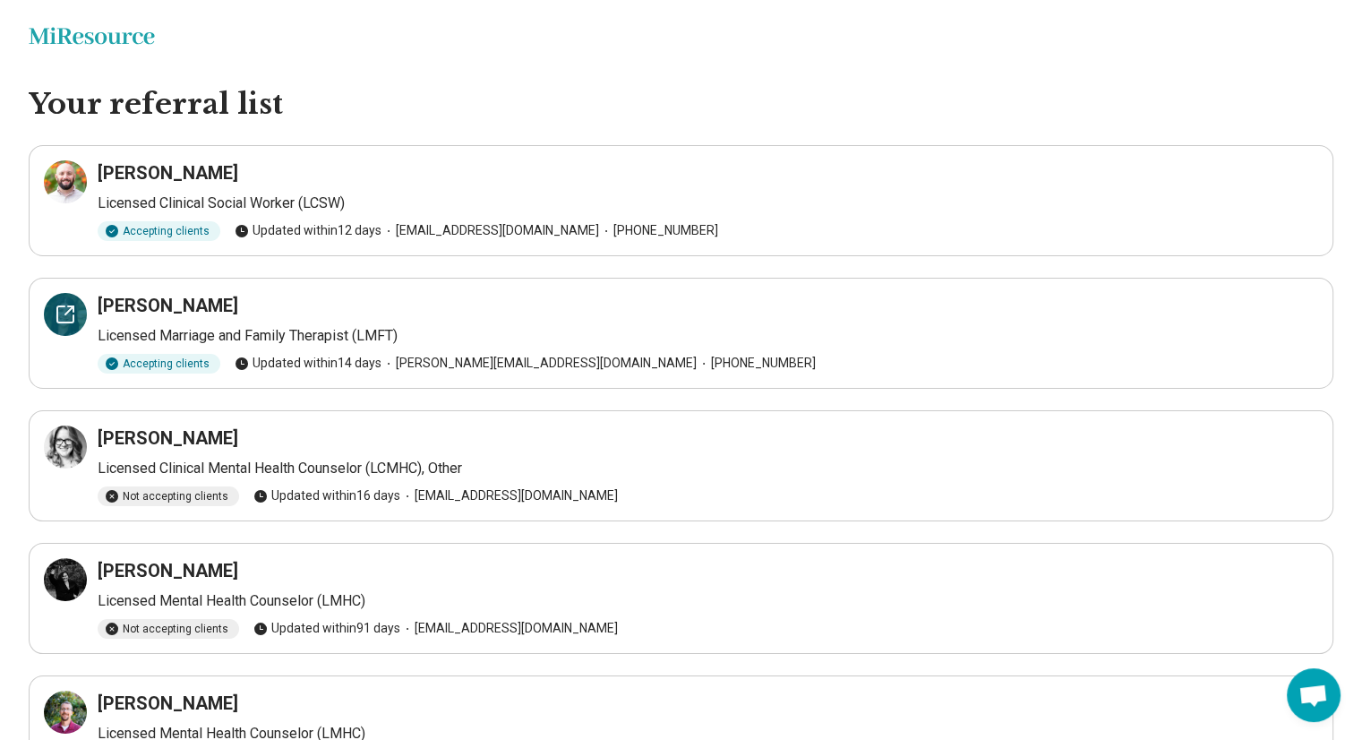
click at [72, 317] on icon at bounding box center [65, 314] width 21 height 21
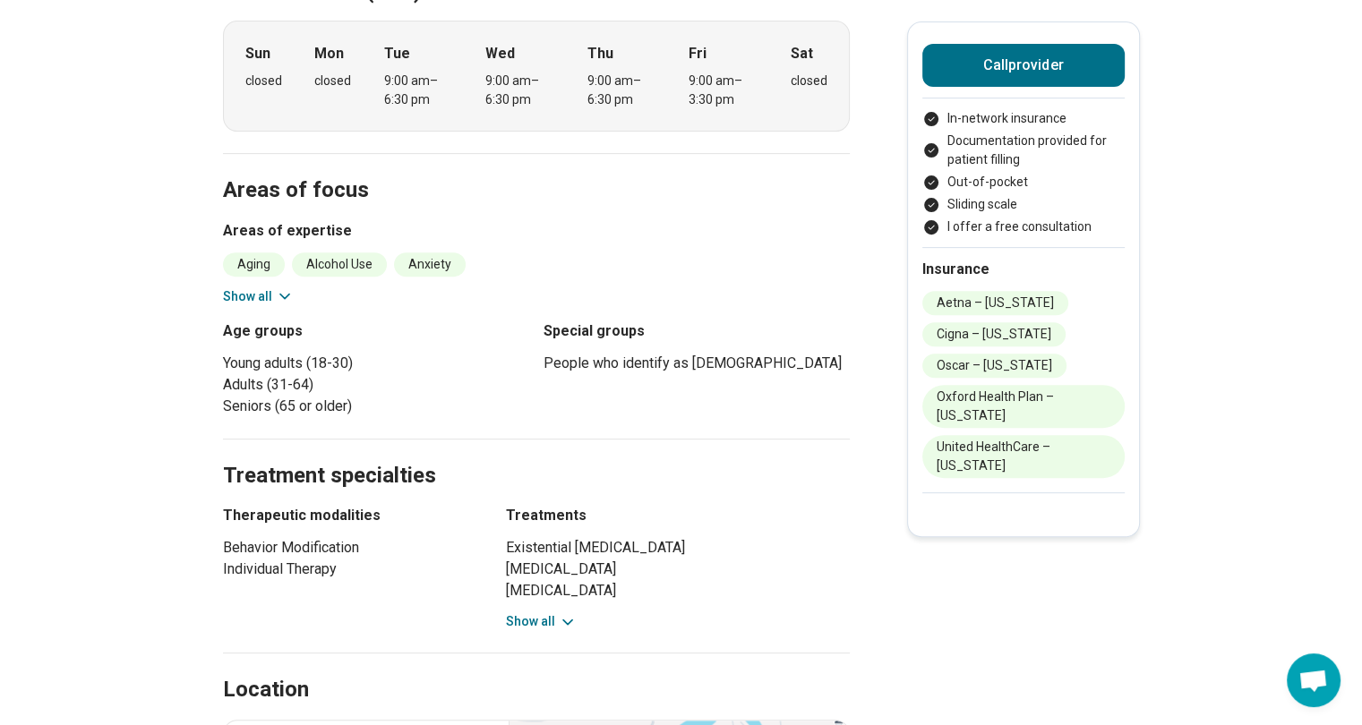
scroll to position [629, 0]
click at [260, 286] on button "Show all" at bounding box center [258, 295] width 71 height 19
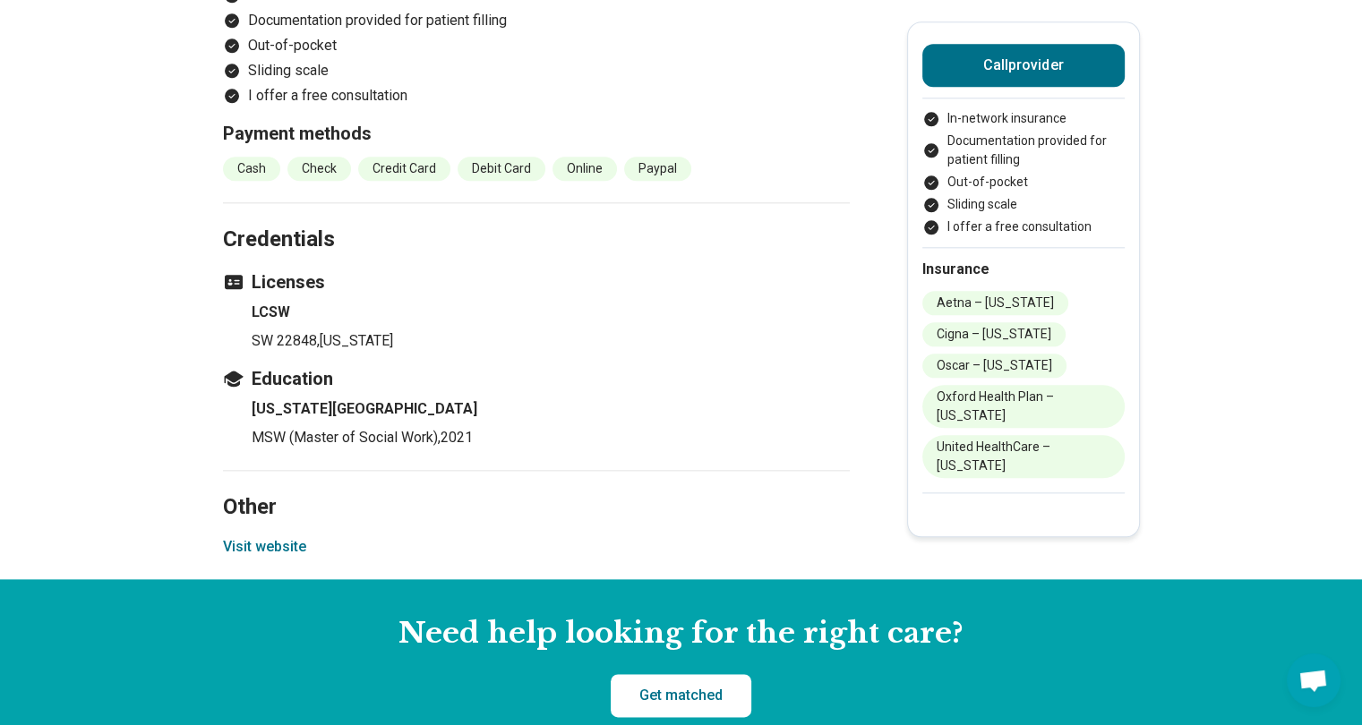
scroll to position [1991, 3]
drag, startPoint x: 259, startPoint y: 323, endPoint x: 304, endPoint y: 338, distance: 47.9
click at [304, 338] on section "Credentials Licenses LCSW SW 22848 , Florida Education Florida State University…" at bounding box center [536, 336] width 627 height 268
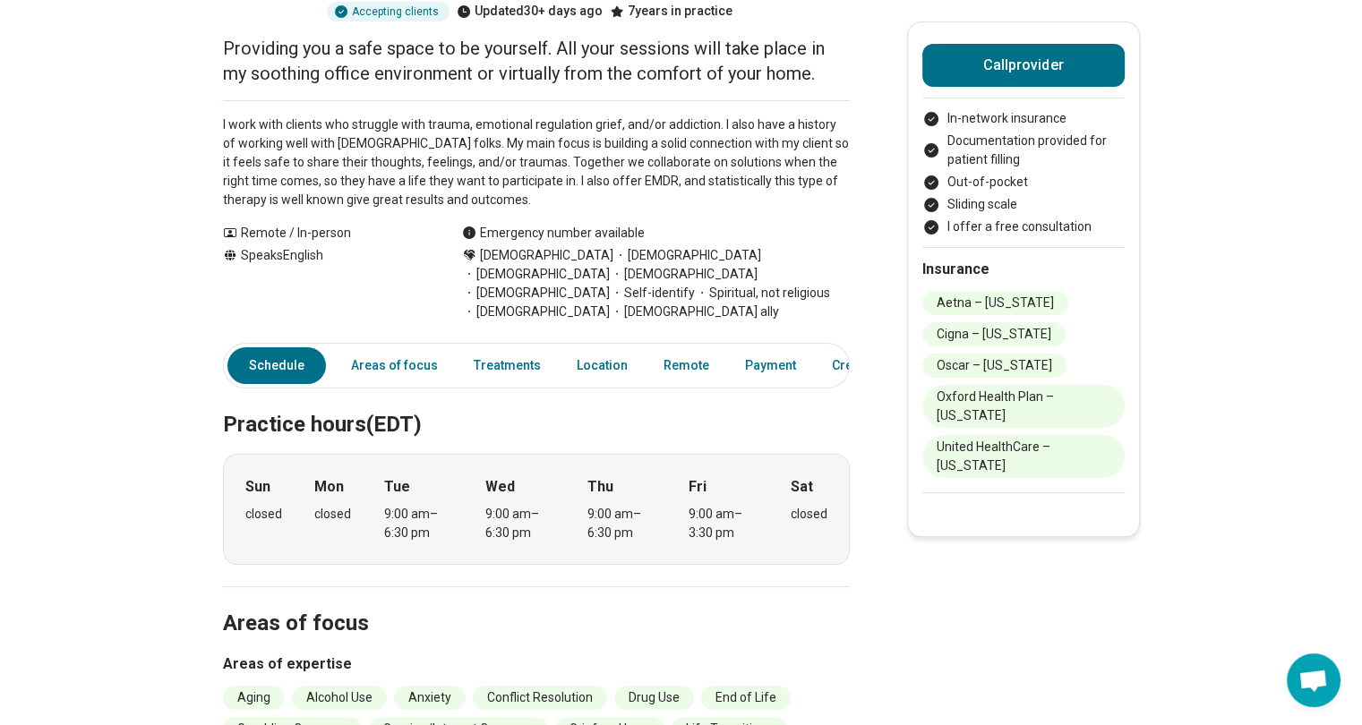
scroll to position [0, 0]
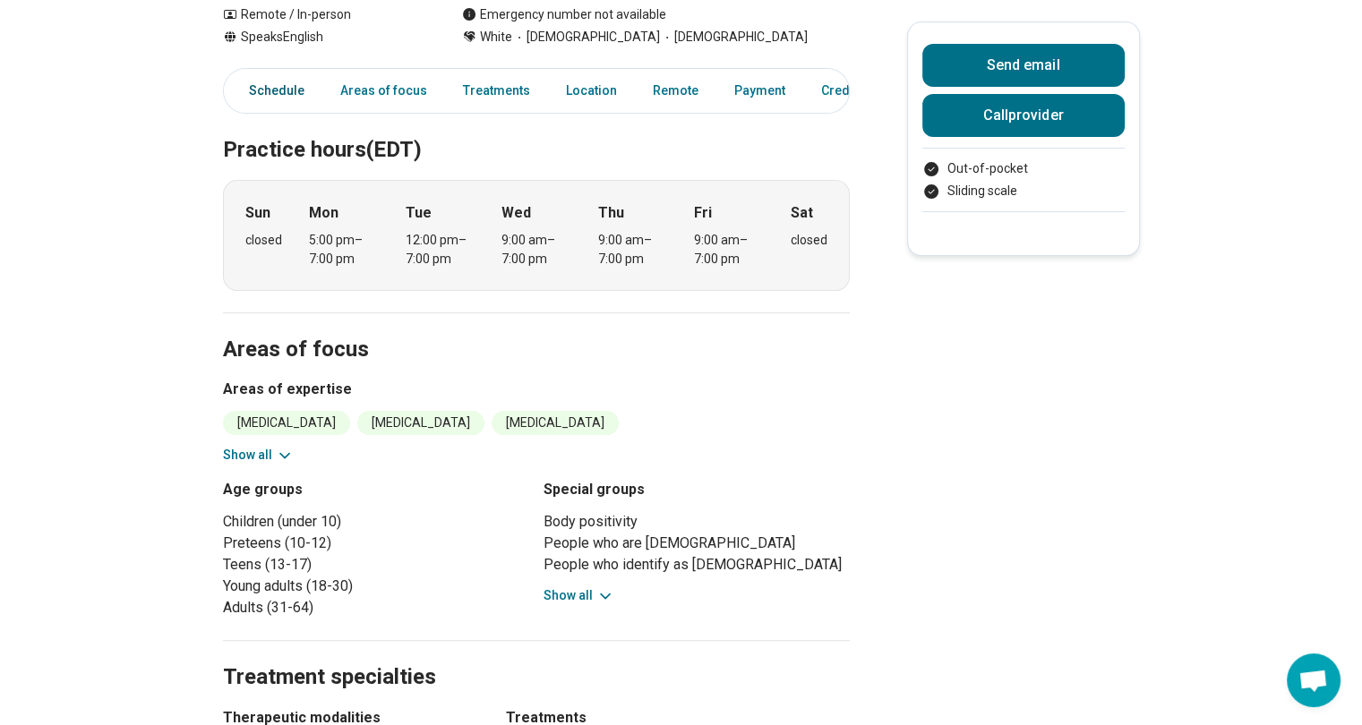
scroll to position [407, 0]
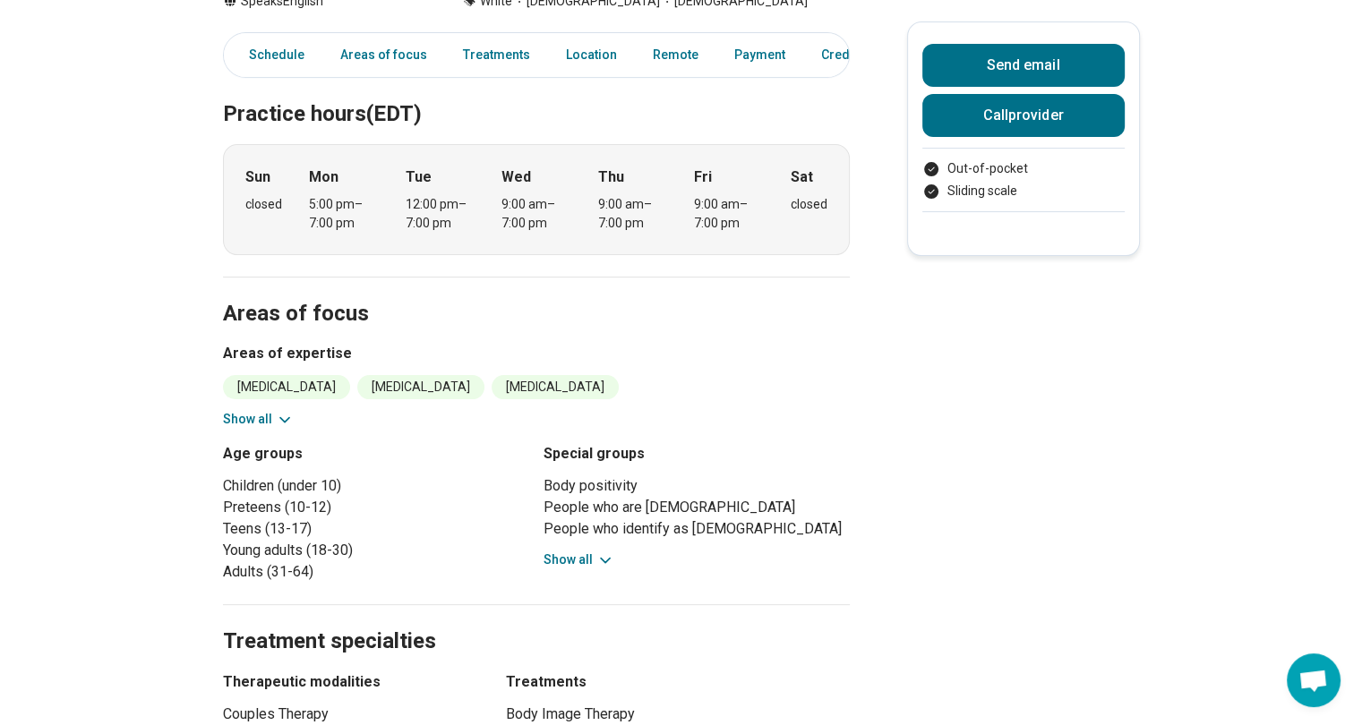
click at [270, 423] on button "Show all" at bounding box center [258, 419] width 71 height 19
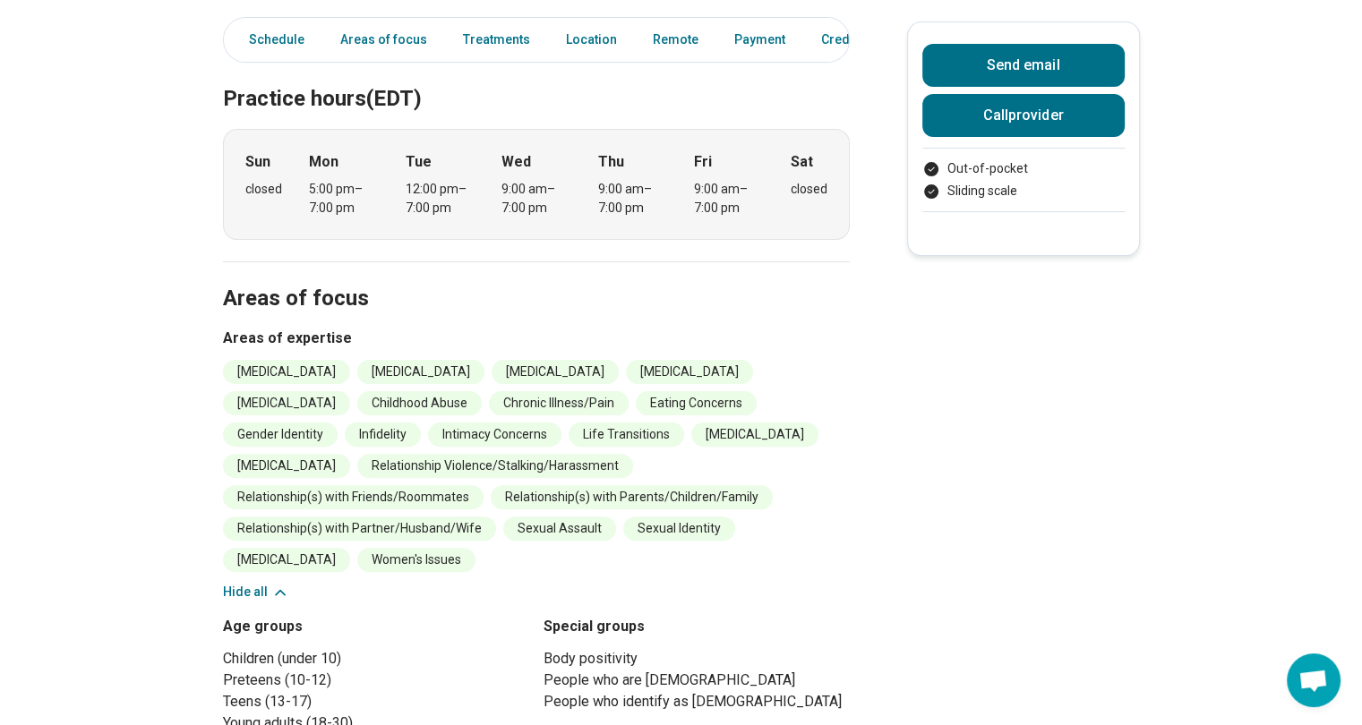
scroll to position [423, 0]
click at [255, 586] on button "Hide all" at bounding box center [256, 592] width 66 height 19
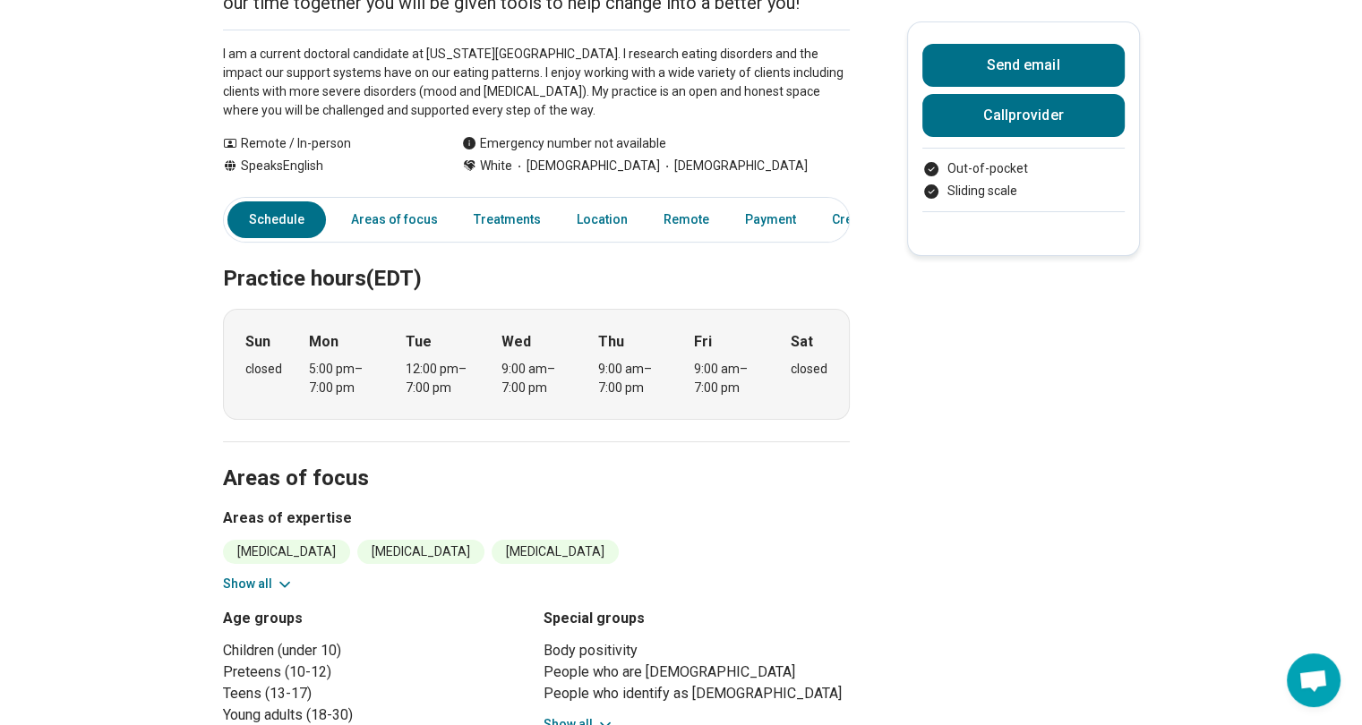
scroll to position [0, 0]
